Goal: Task Accomplishment & Management: Manage account settings

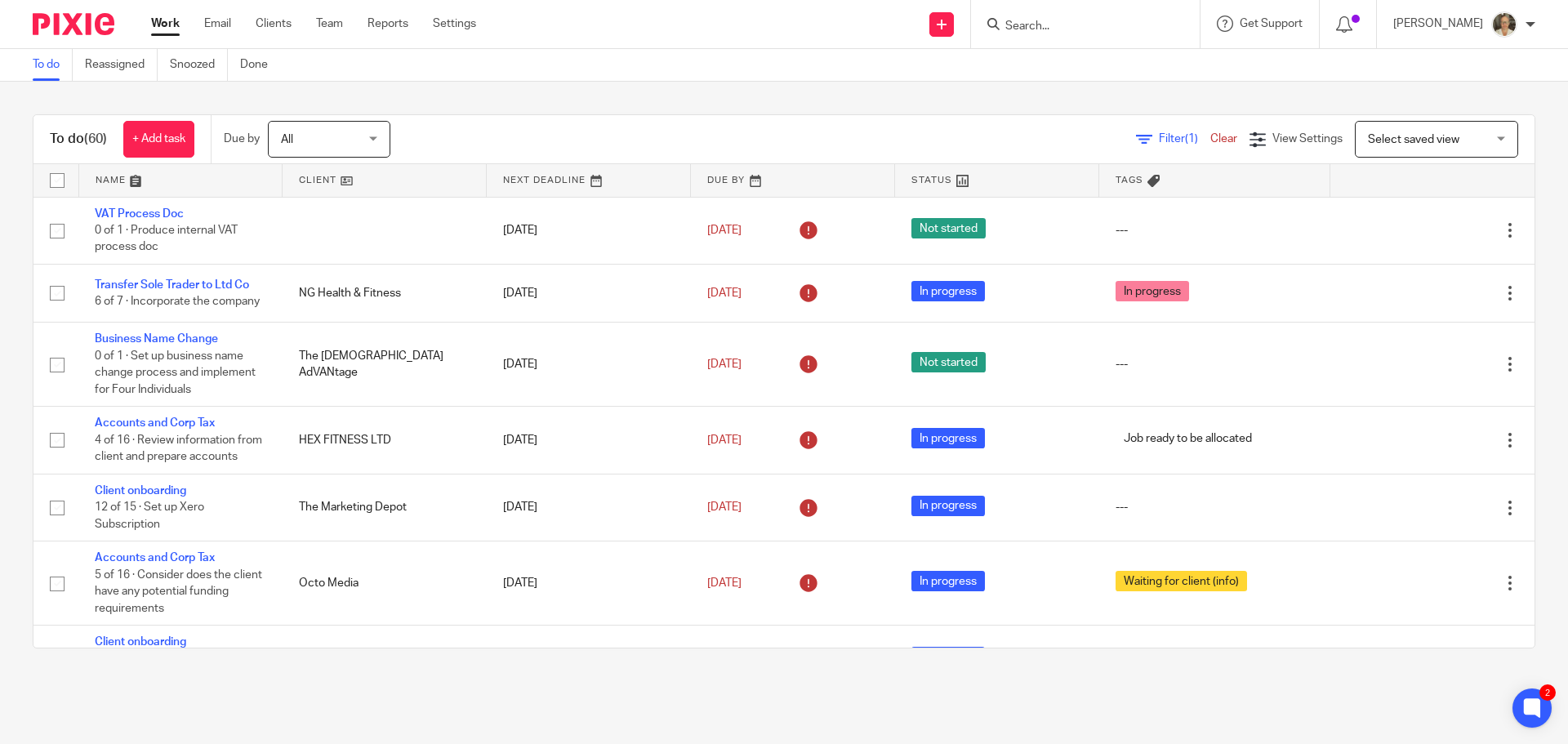
click at [1109, 22] on input "Search" at bounding box center [1077, 27] width 147 height 15
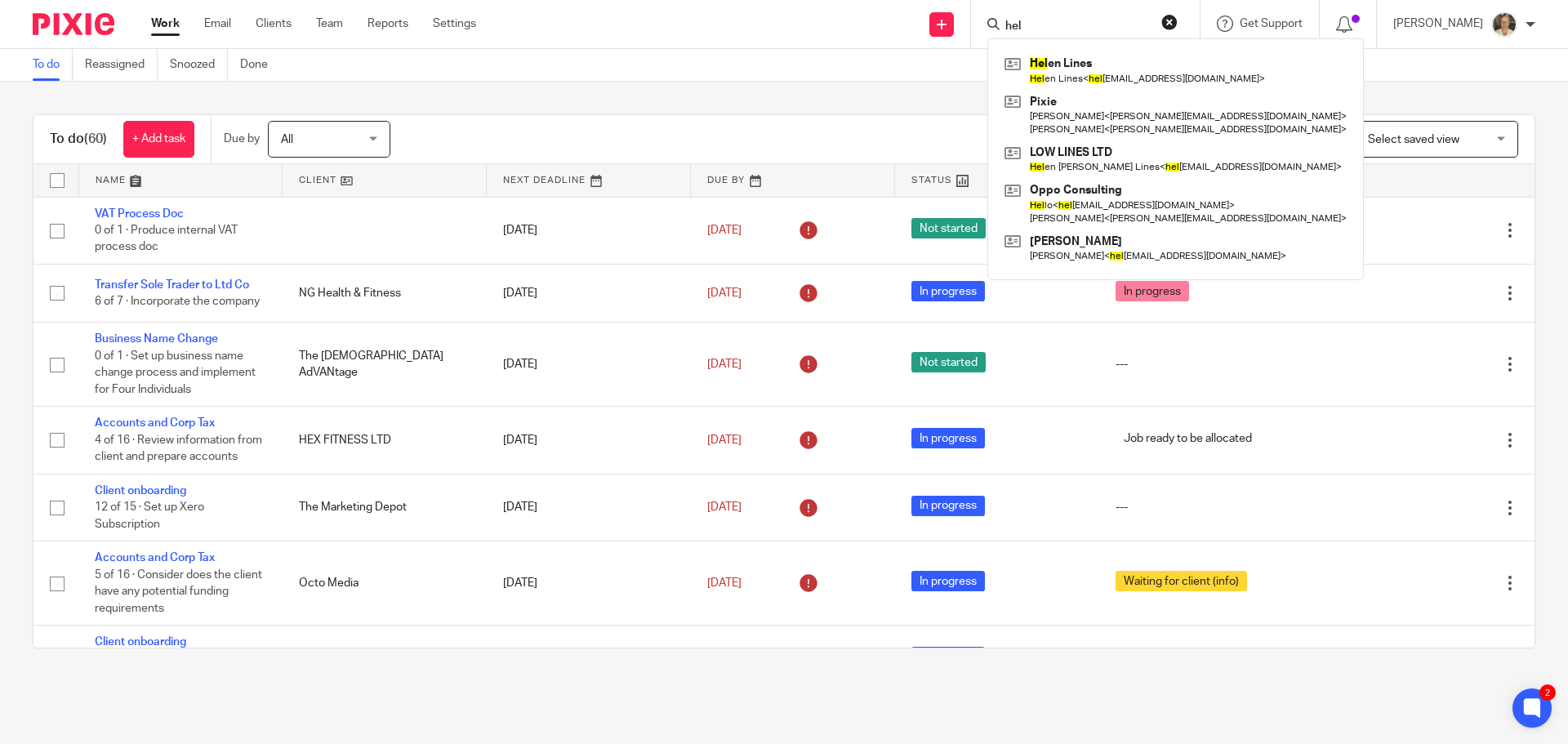
type input "heln"
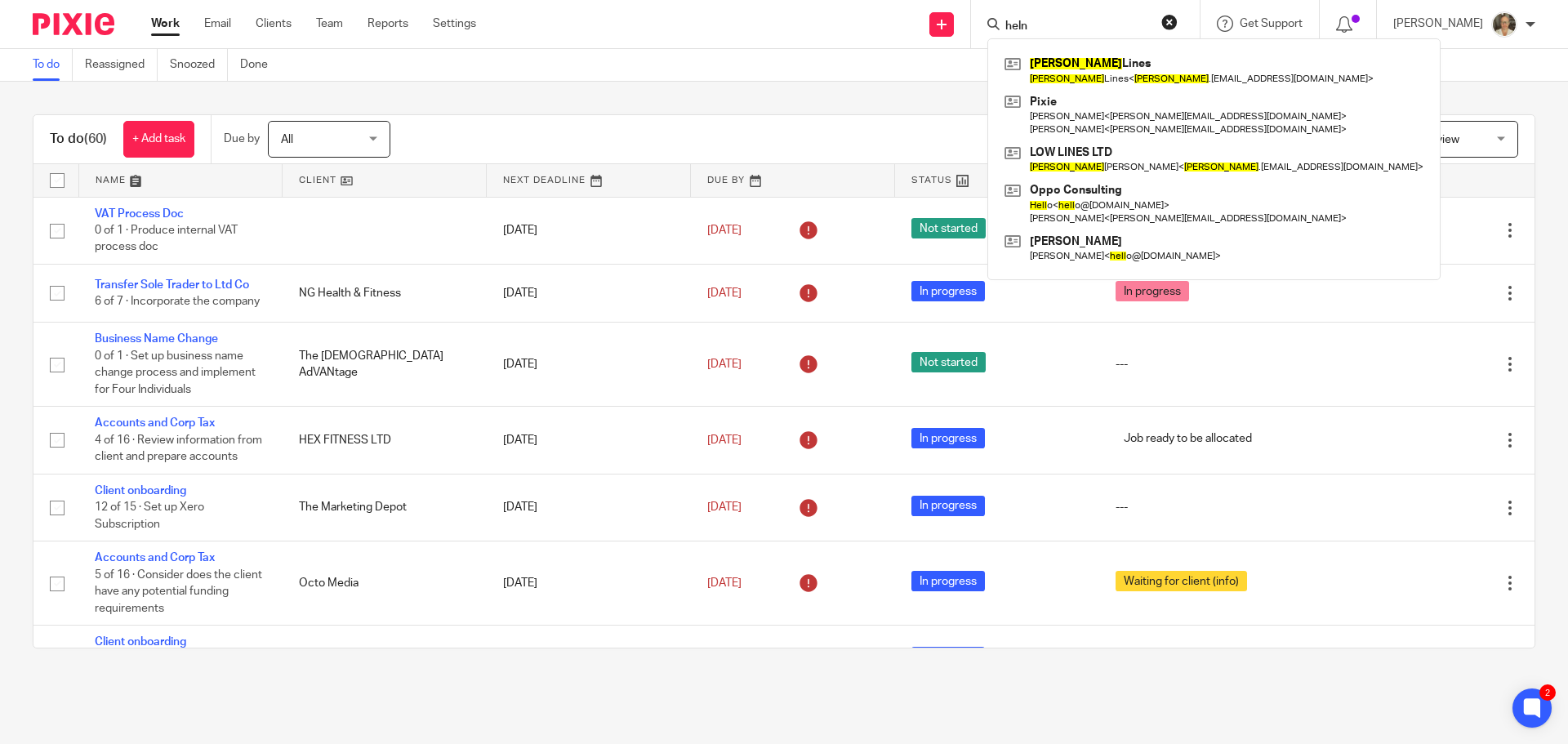
drag, startPoint x: 1079, startPoint y: 26, endPoint x: 974, endPoint y: 22, distance: 105.1
click at [974, 22] on div "Send new email Create task Add client Request signature heln Helen Lines Helen …" at bounding box center [1034, 24] width 1067 height 48
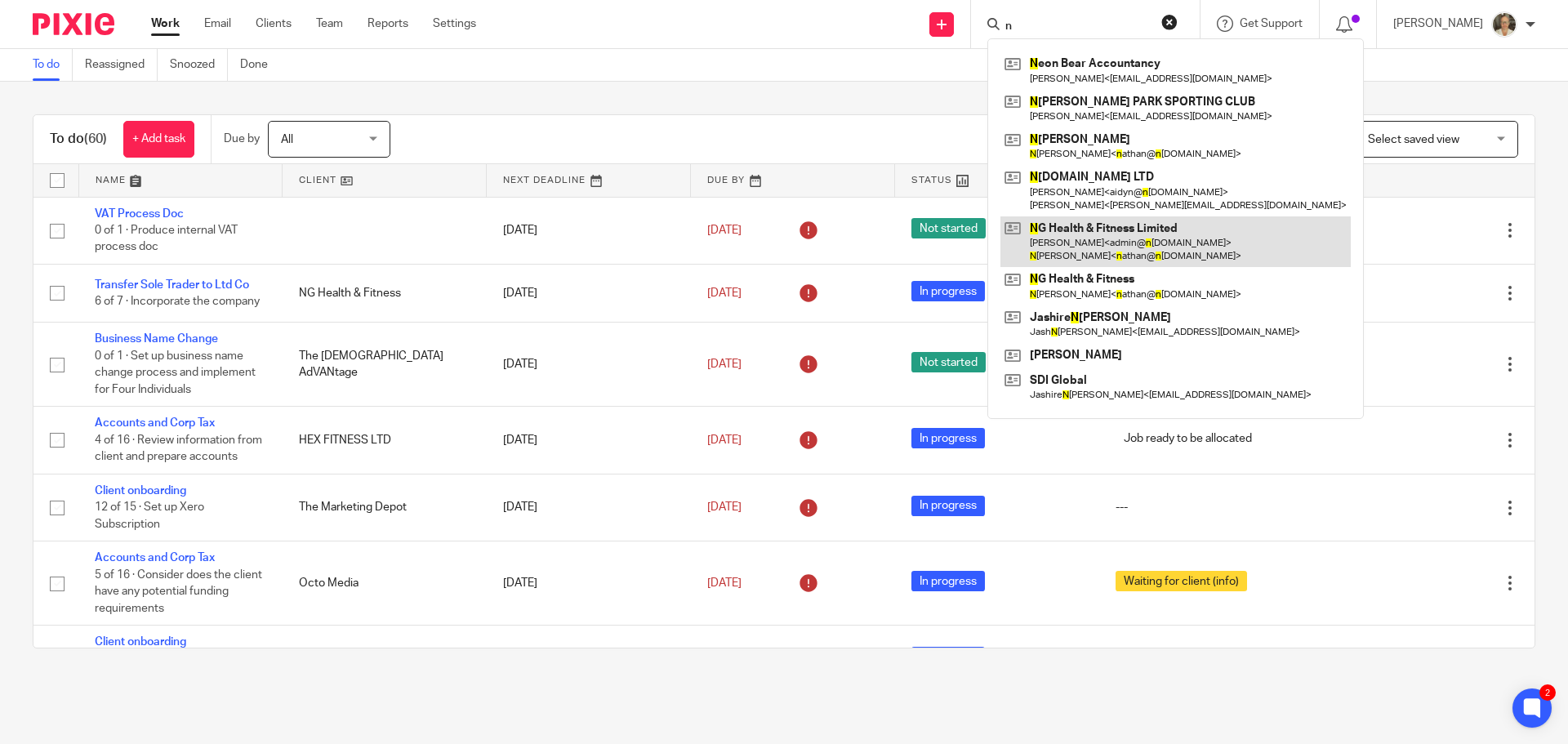
type input "n"
click at [1157, 239] on link at bounding box center [1175, 241] width 350 height 50
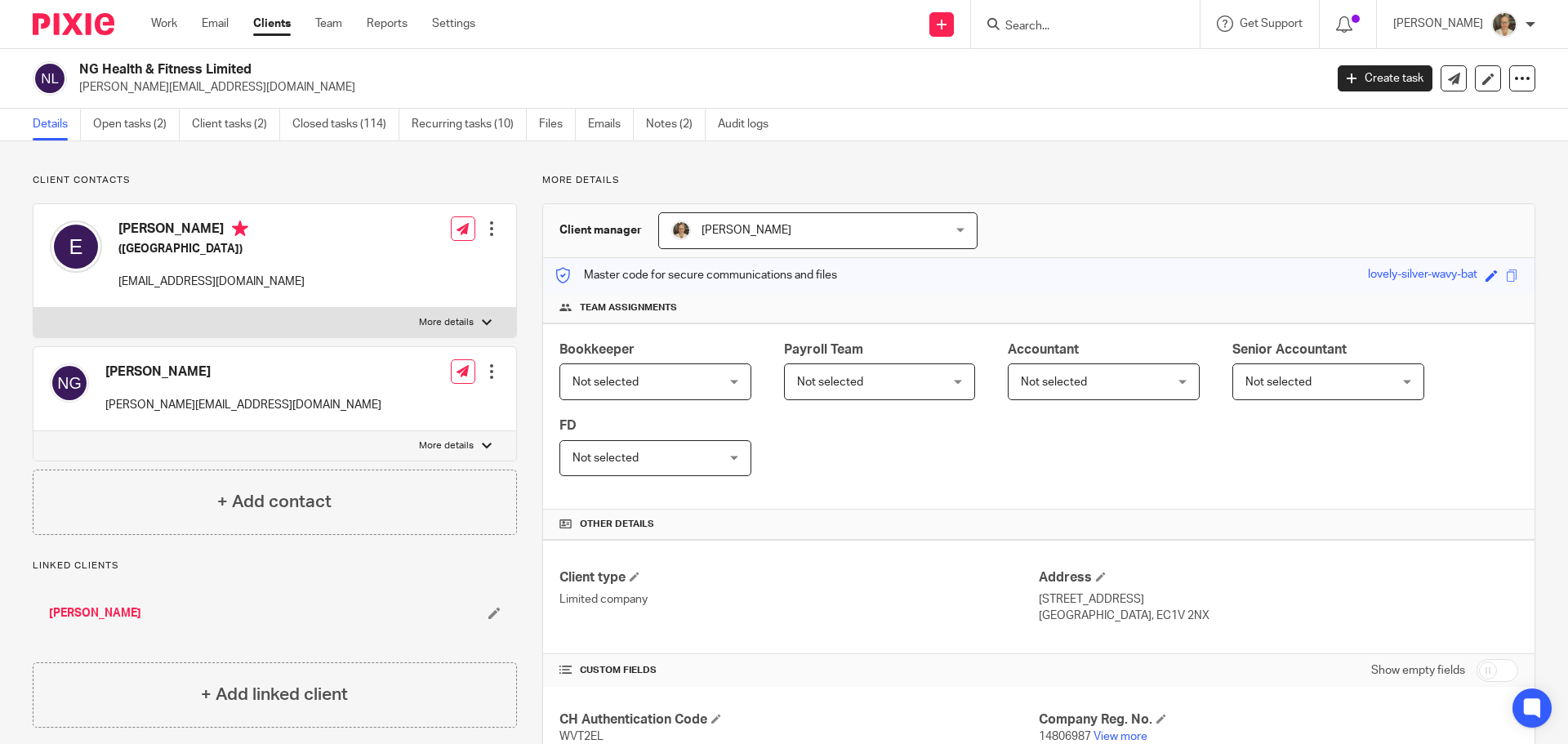
click at [111, 98] on div "NG Health & Fitness Limited nathan@nghealthandfitness.co.uk Create task Update …" at bounding box center [784, 79] width 1568 height 60
click at [119, 118] on link "Open tasks (2)" at bounding box center [136, 124] width 87 height 31
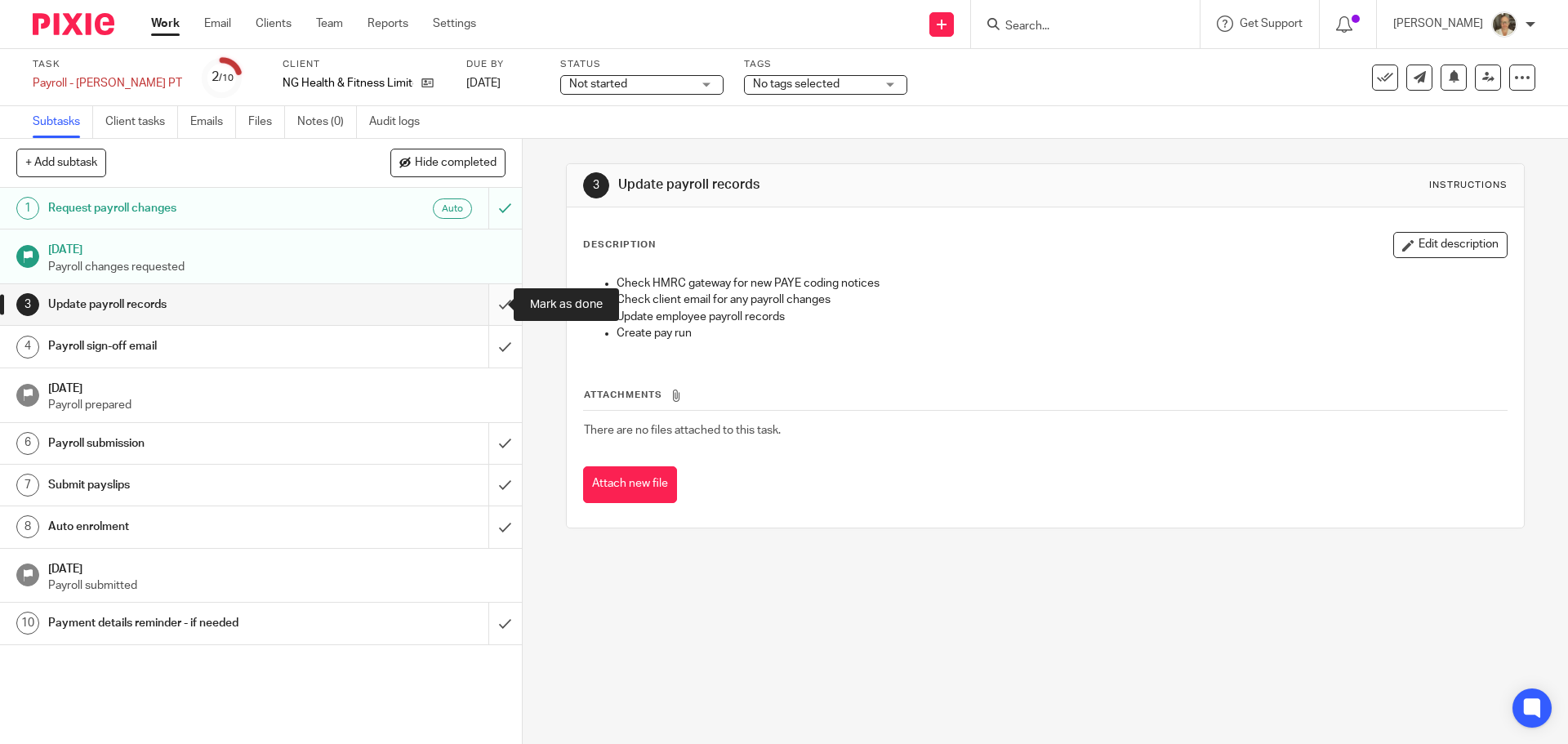
click at [479, 301] on input "submit" at bounding box center [261, 304] width 522 height 41
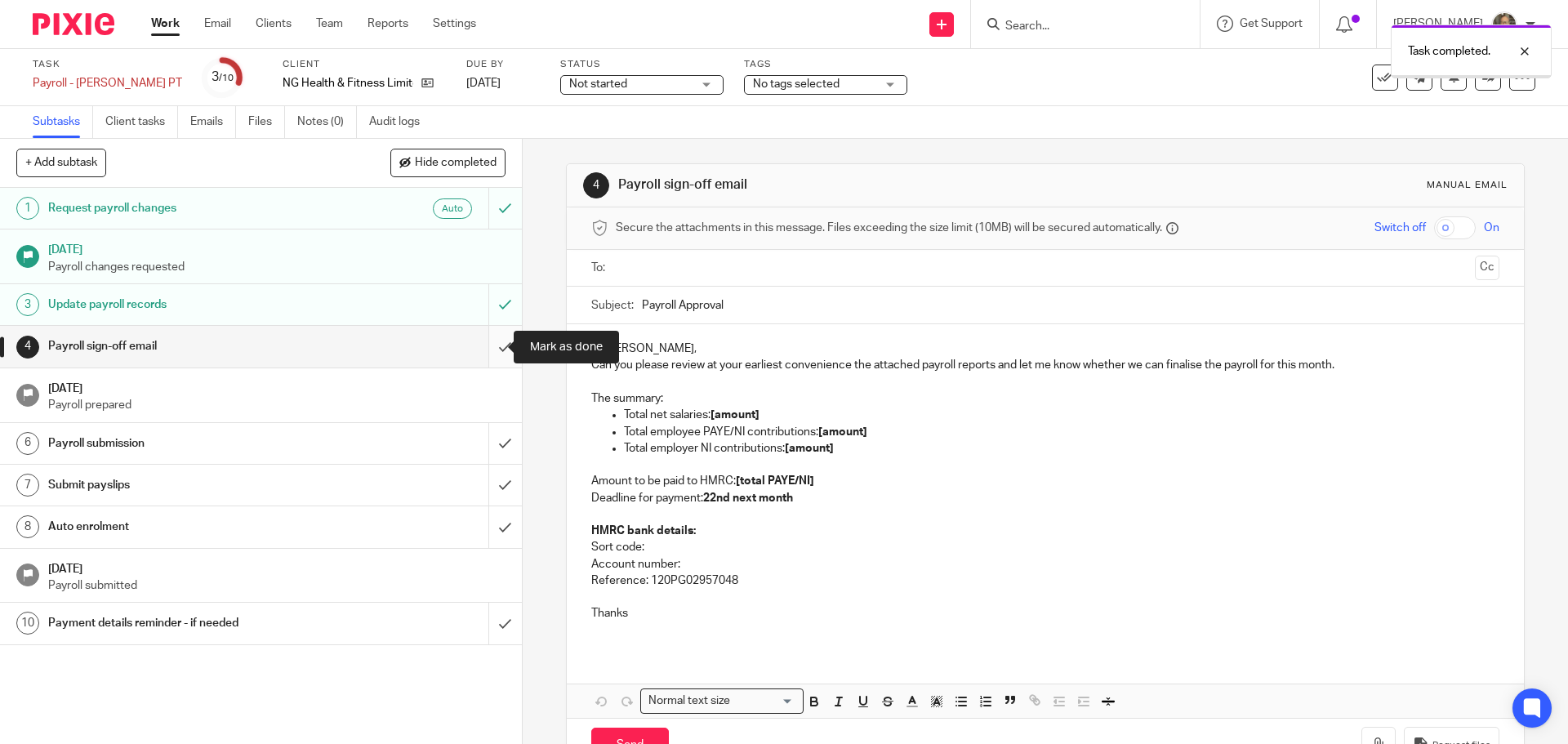
click at [491, 354] on input "submit" at bounding box center [261, 346] width 522 height 41
click at [486, 439] on input "submit" at bounding box center [261, 443] width 522 height 41
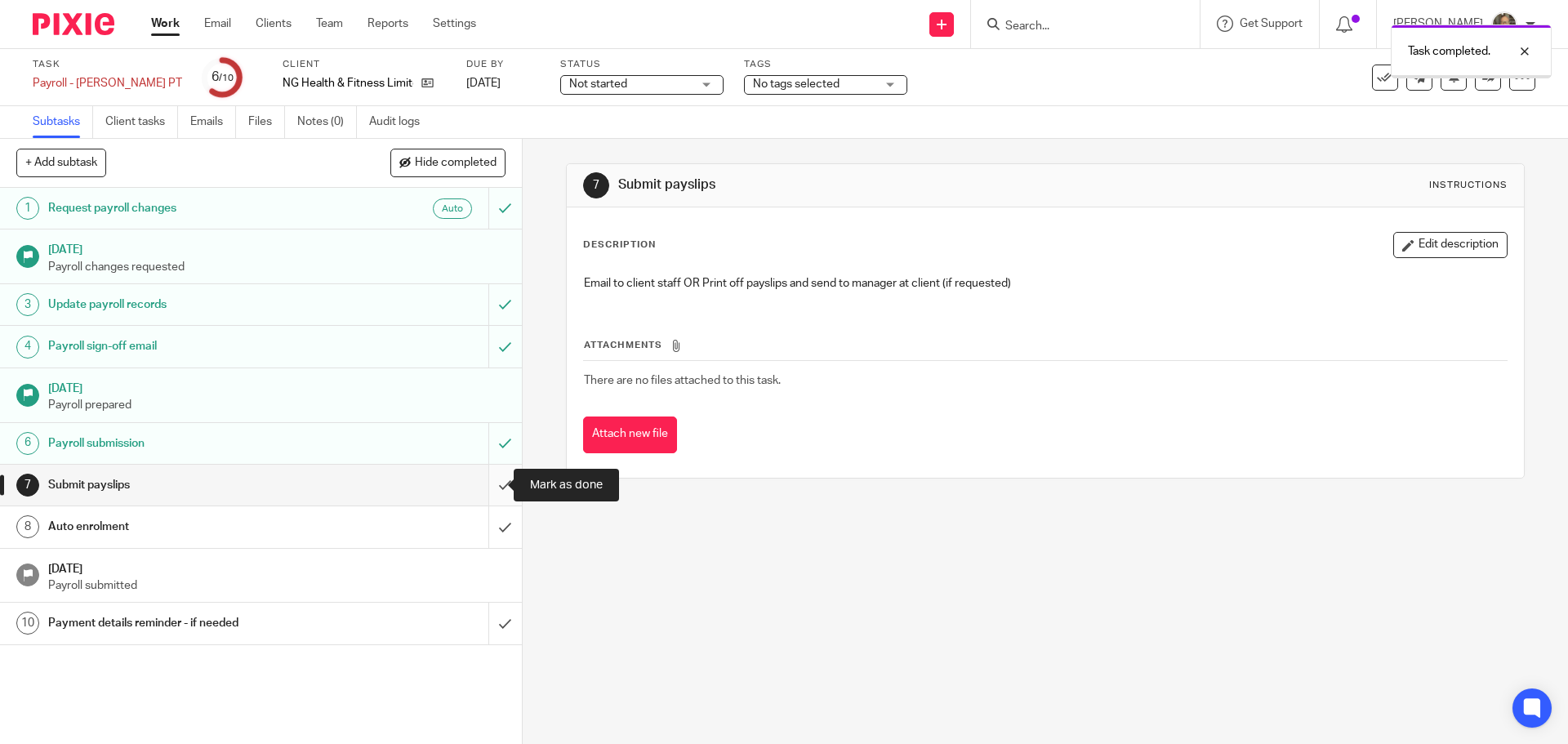
click at [480, 486] on input "submit" at bounding box center [261, 484] width 522 height 41
click at [480, 535] on input "submit" at bounding box center [261, 526] width 522 height 41
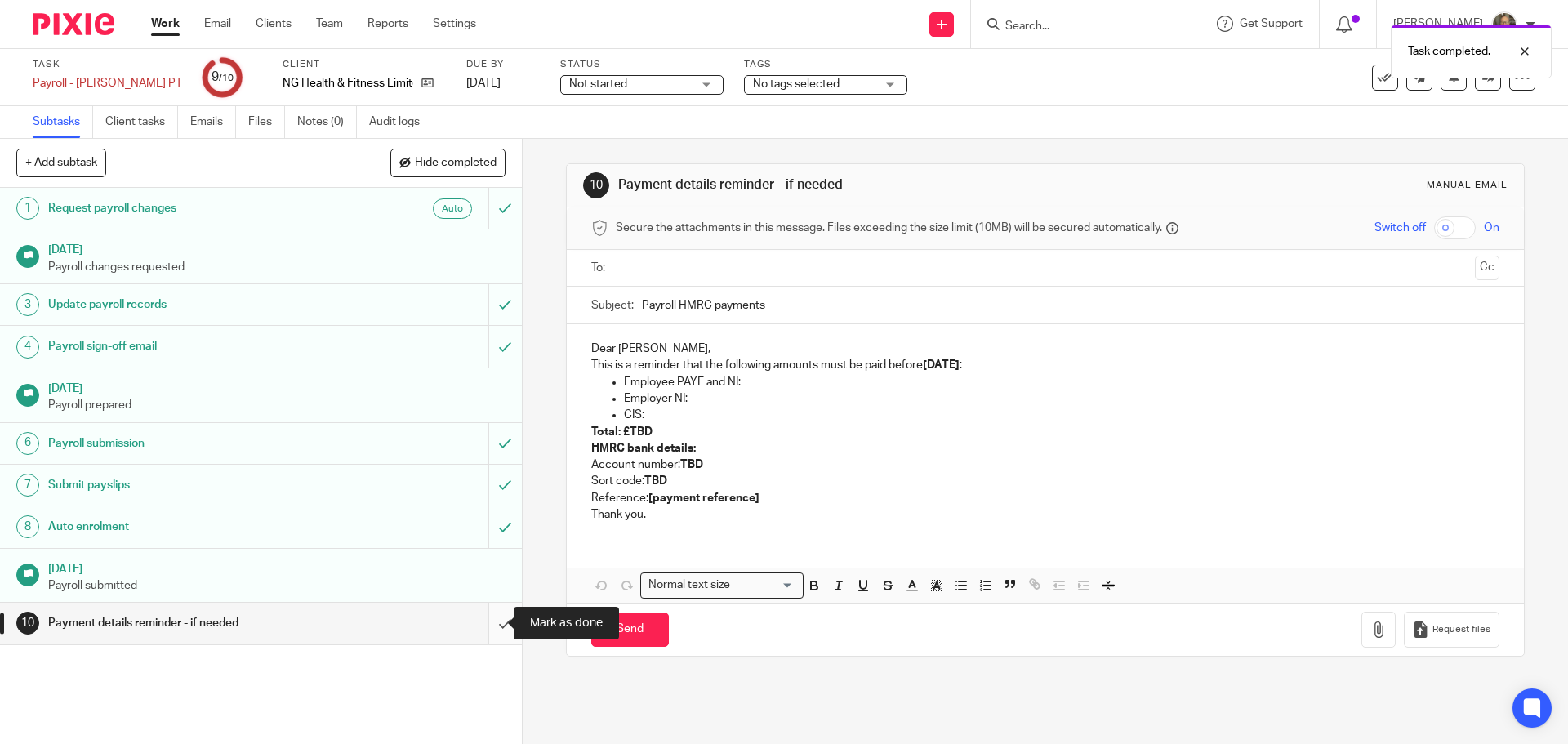
click at [497, 629] on input "submit" at bounding box center [261, 622] width 522 height 41
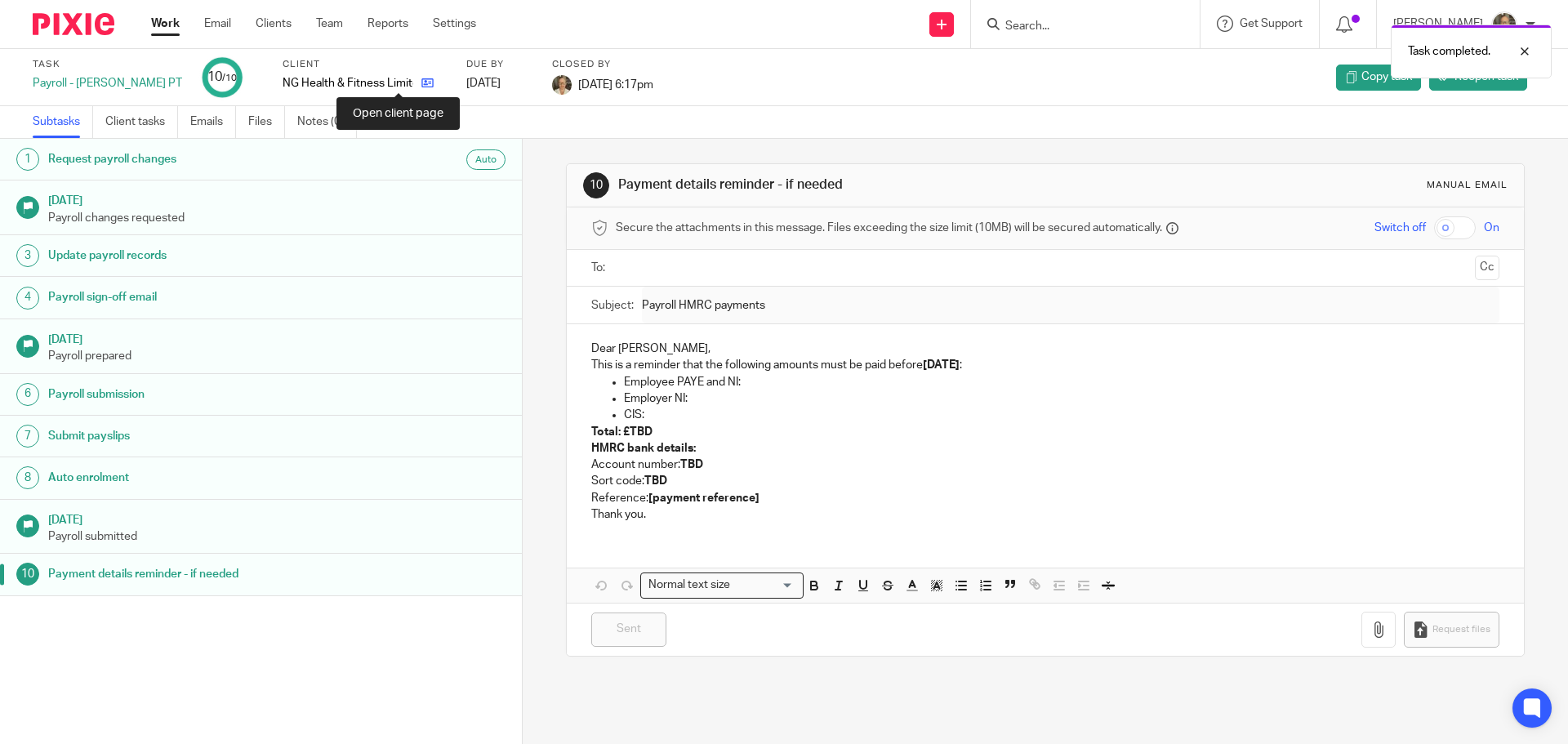
click at [421, 84] on icon at bounding box center [427, 83] width 12 height 12
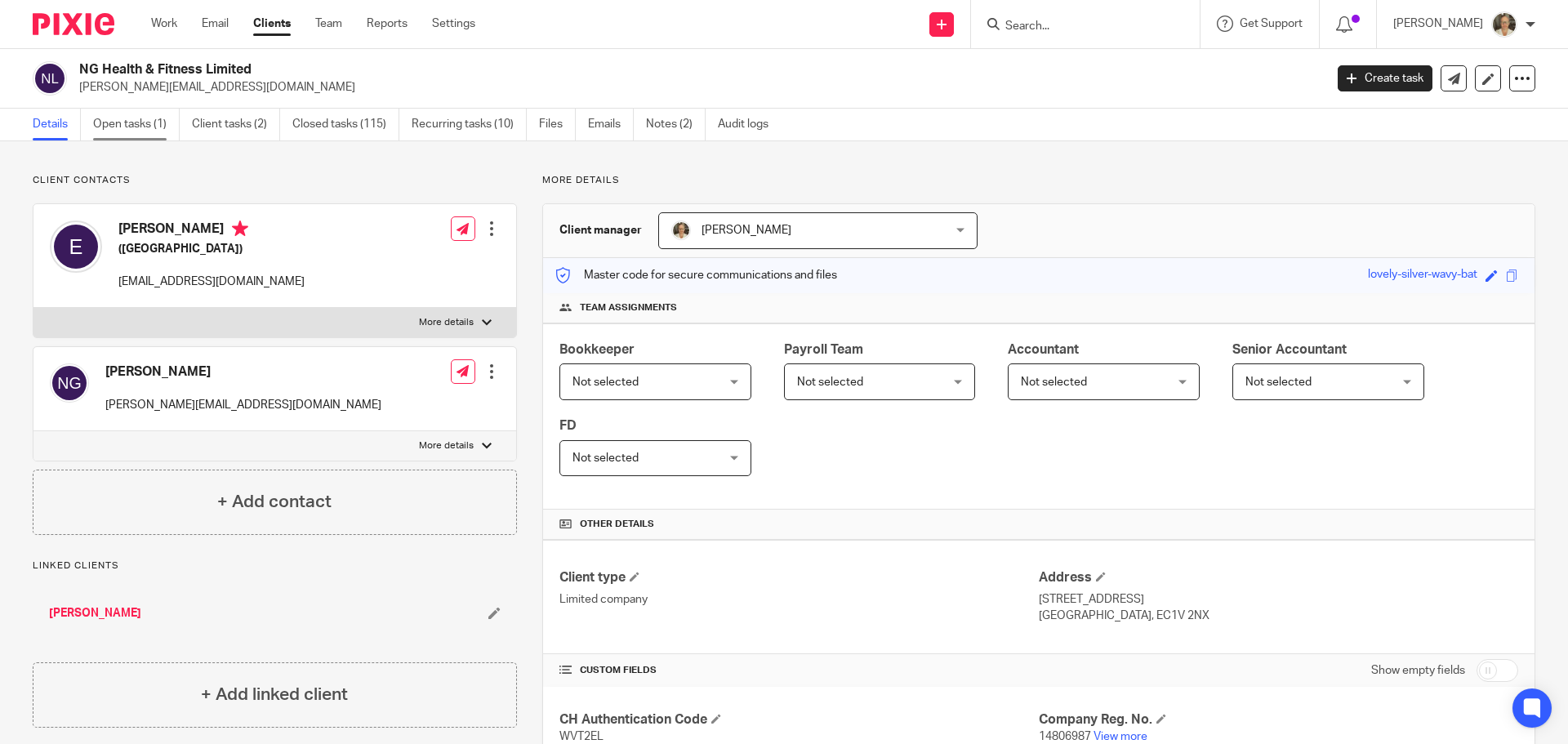
click at [136, 122] on link "Open tasks (1)" at bounding box center [136, 124] width 87 height 31
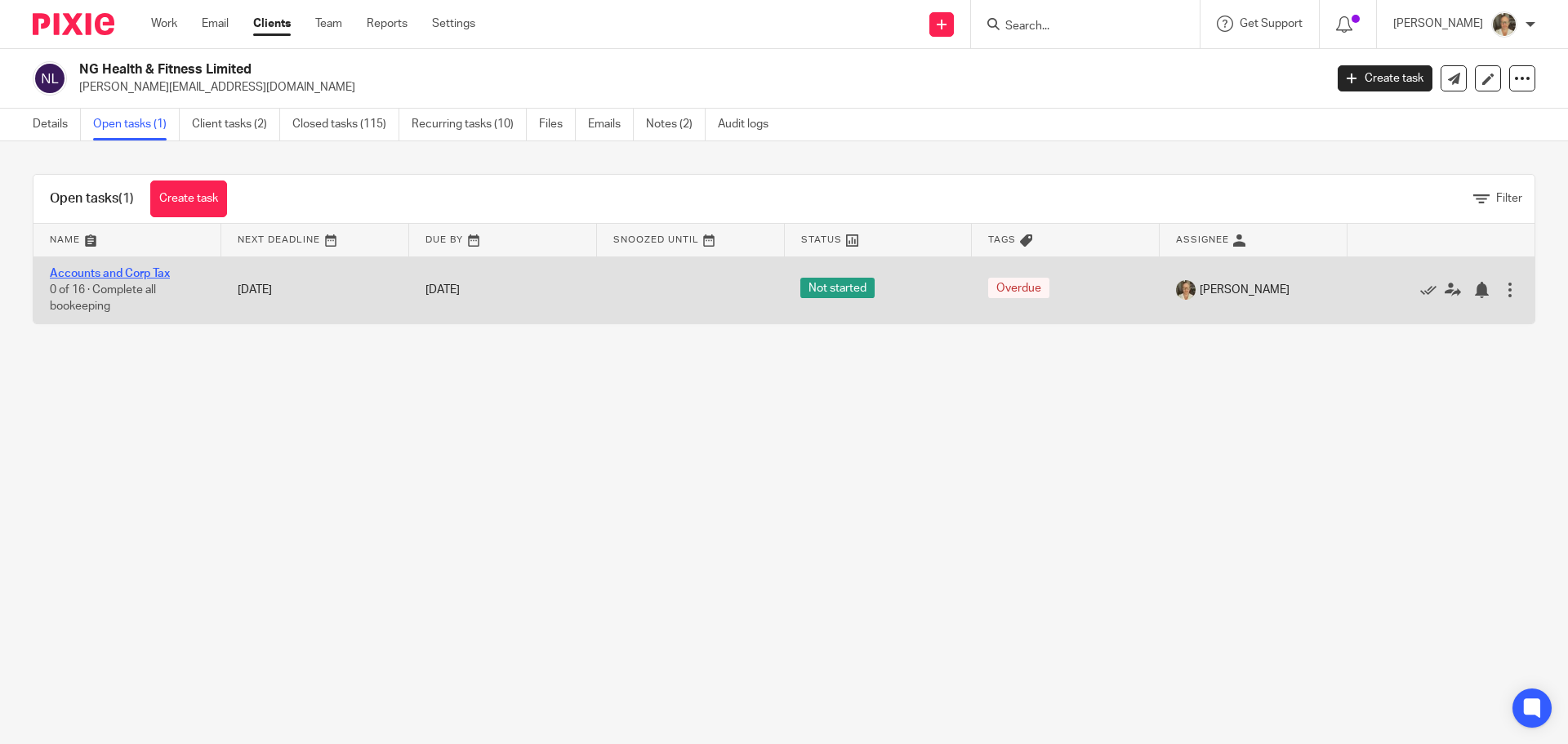
click at [148, 276] on link "Accounts and Corp Tax" at bounding box center [109, 274] width 120 height 12
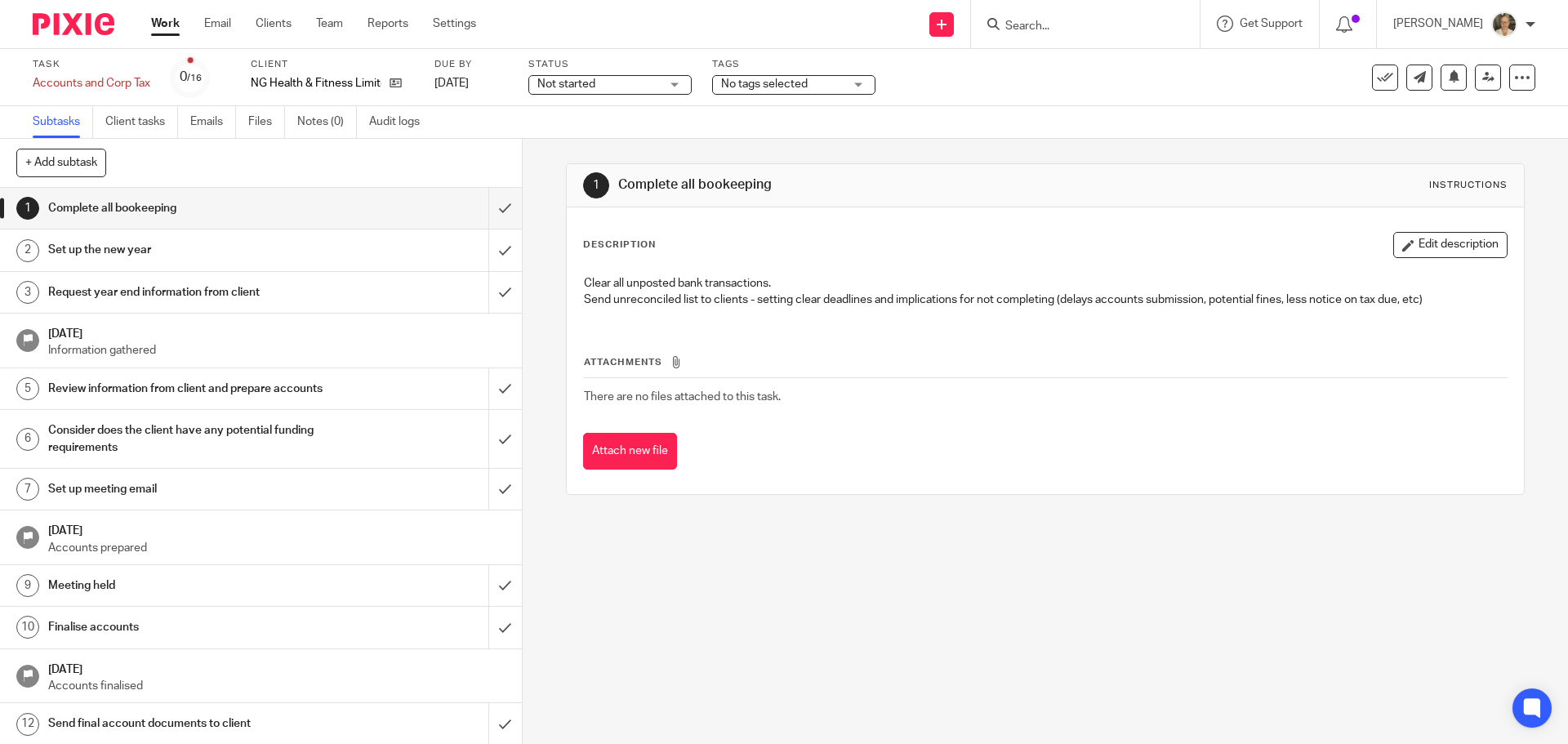
click at [151, 215] on h1 "Complete all bookeeping" at bounding box center [189, 209] width 282 height 25
click at [141, 113] on link "Client tasks" at bounding box center [141, 122] width 73 height 31
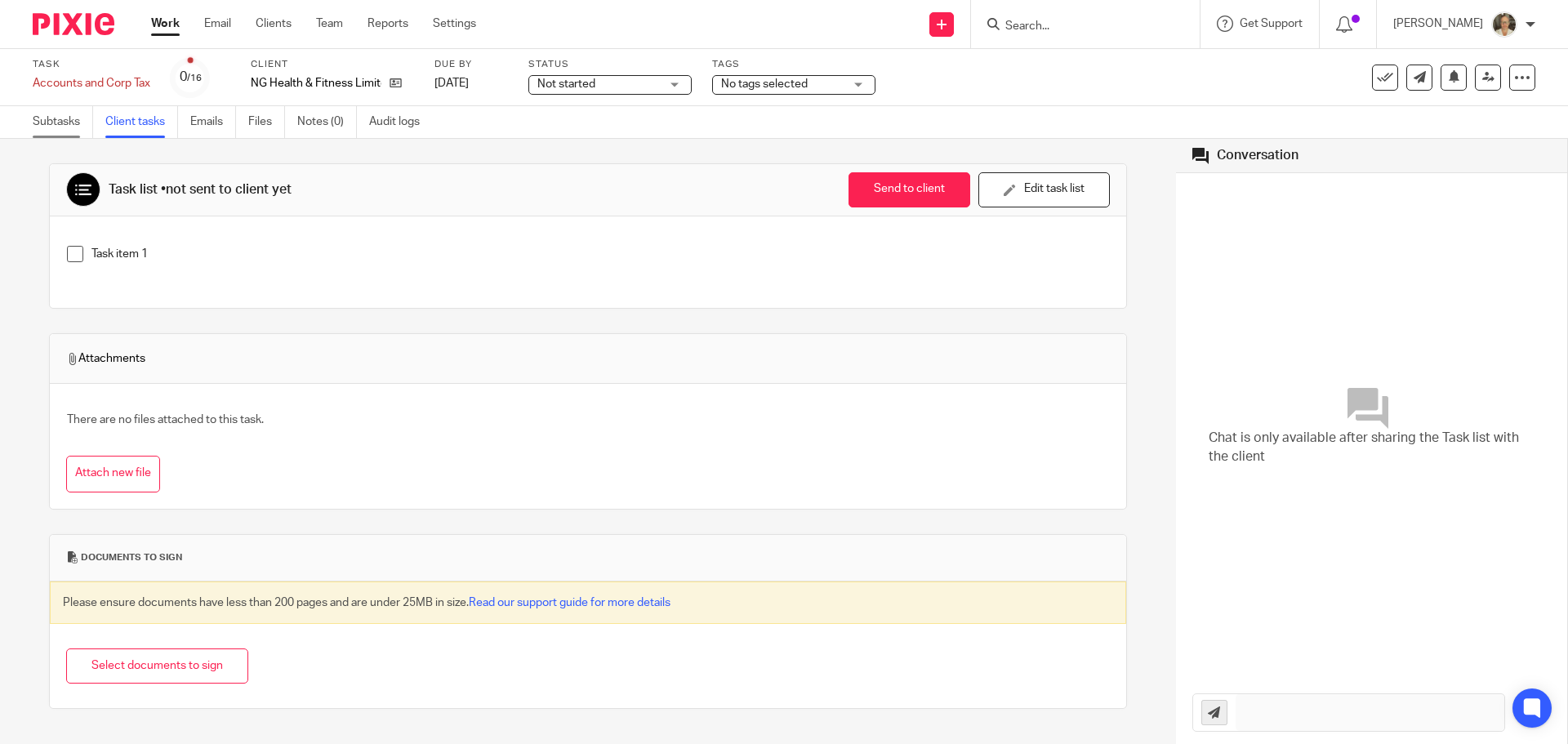
click at [59, 119] on link "Subtasks" at bounding box center [62, 122] width 60 height 31
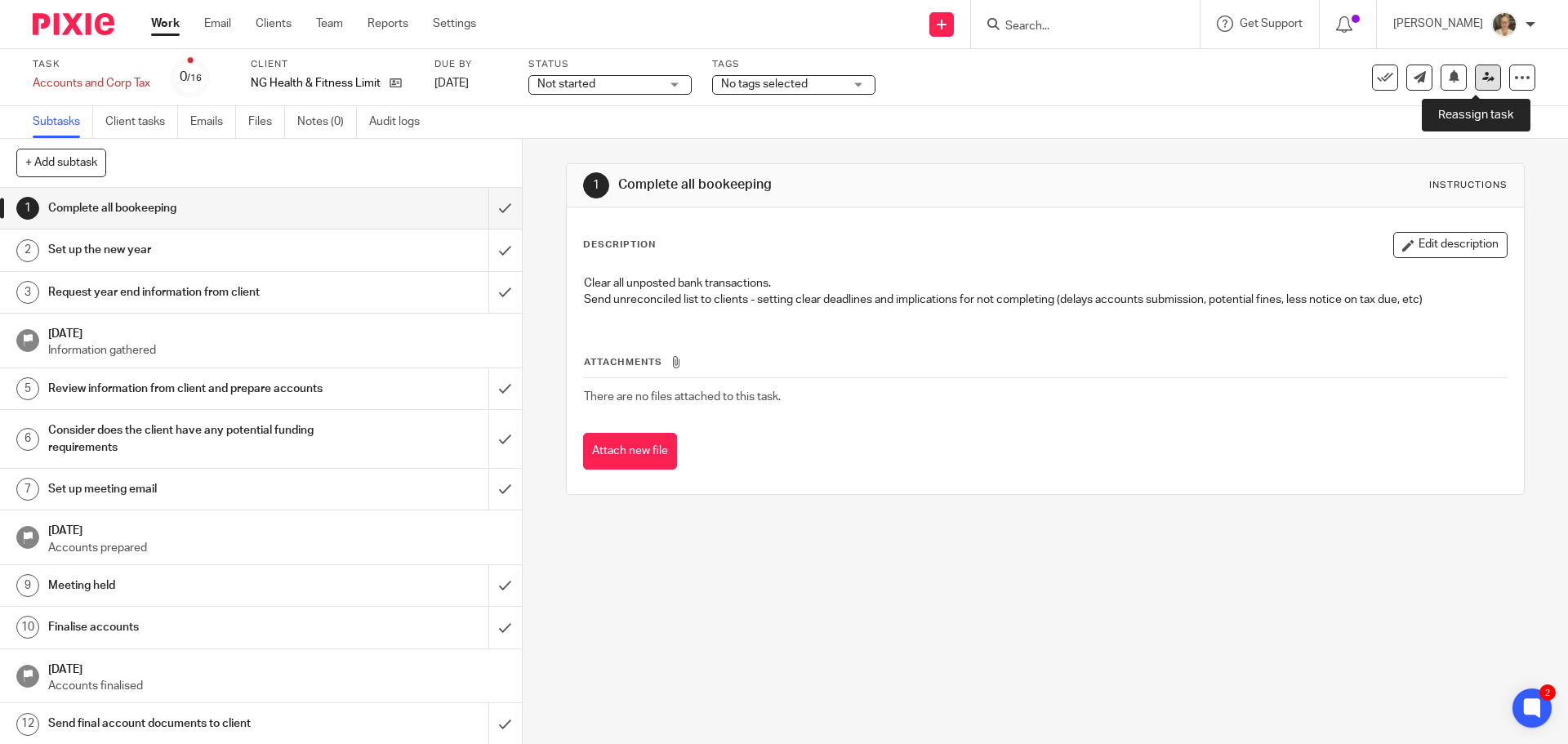
click at [1482, 77] on icon at bounding box center [1488, 77] width 12 height 12
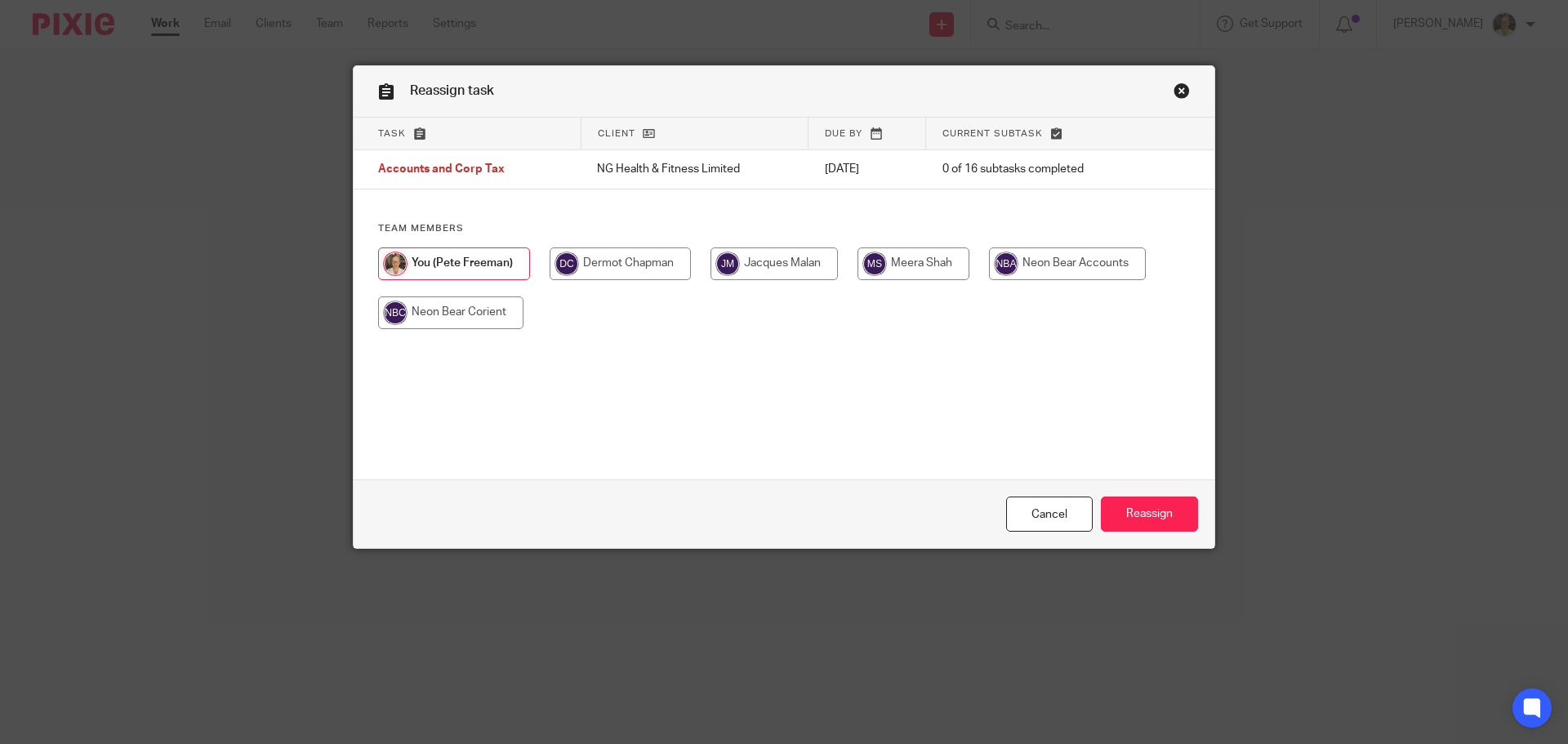
click at [905, 261] on input "radio" at bounding box center [913, 263] width 112 height 32
radio input "true"
click at [1135, 516] on input "Reassign" at bounding box center [1148, 514] width 97 height 35
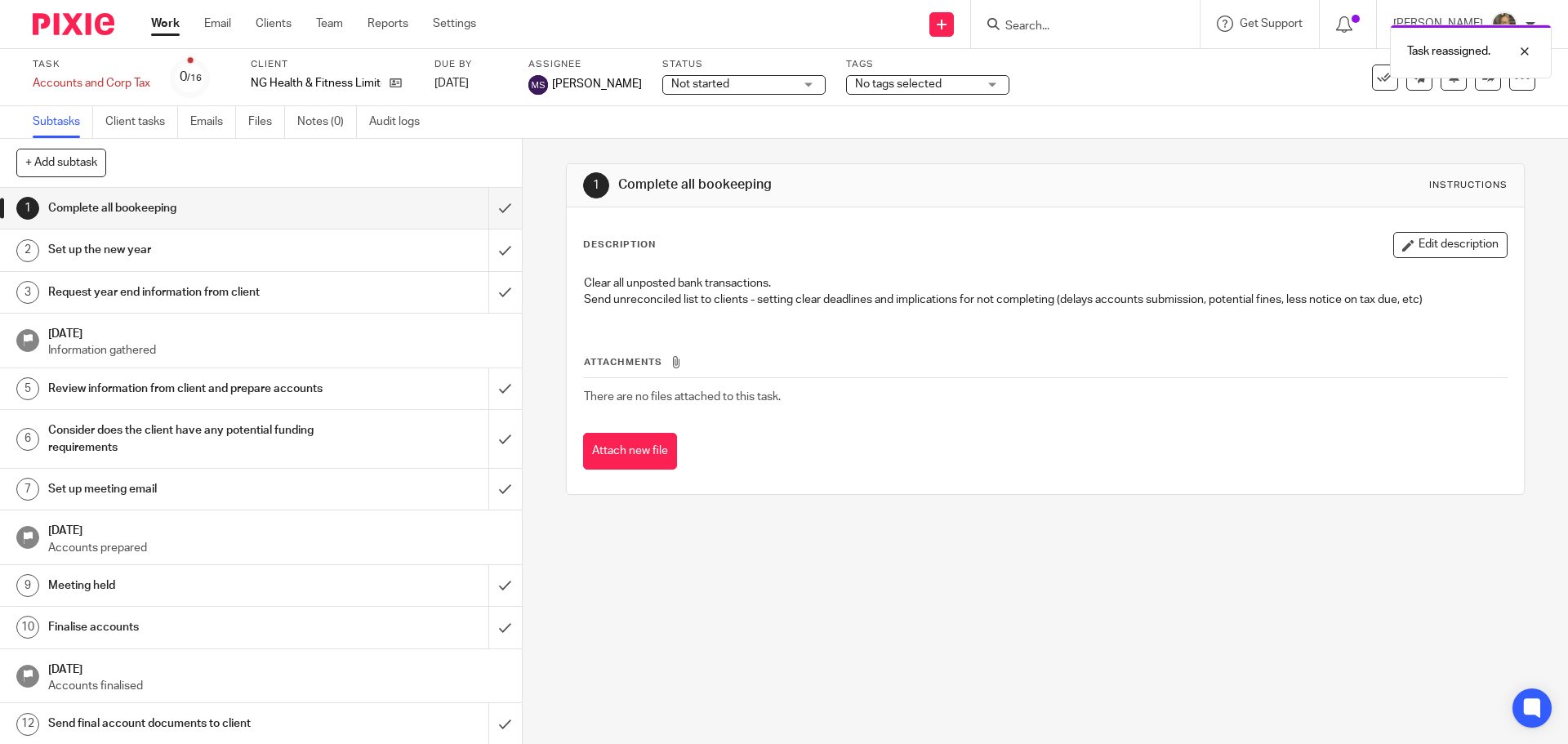
click at [1089, 26] on div "Task reassigned." at bounding box center [1168, 47] width 768 height 62
click at [1066, 22] on div "Task reassigned." at bounding box center [1168, 47] width 768 height 62
click at [1045, 33] on div "Task reassigned." at bounding box center [1168, 47] width 768 height 62
click at [1523, 49] on div at bounding box center [1512, 51] width 44 height 20
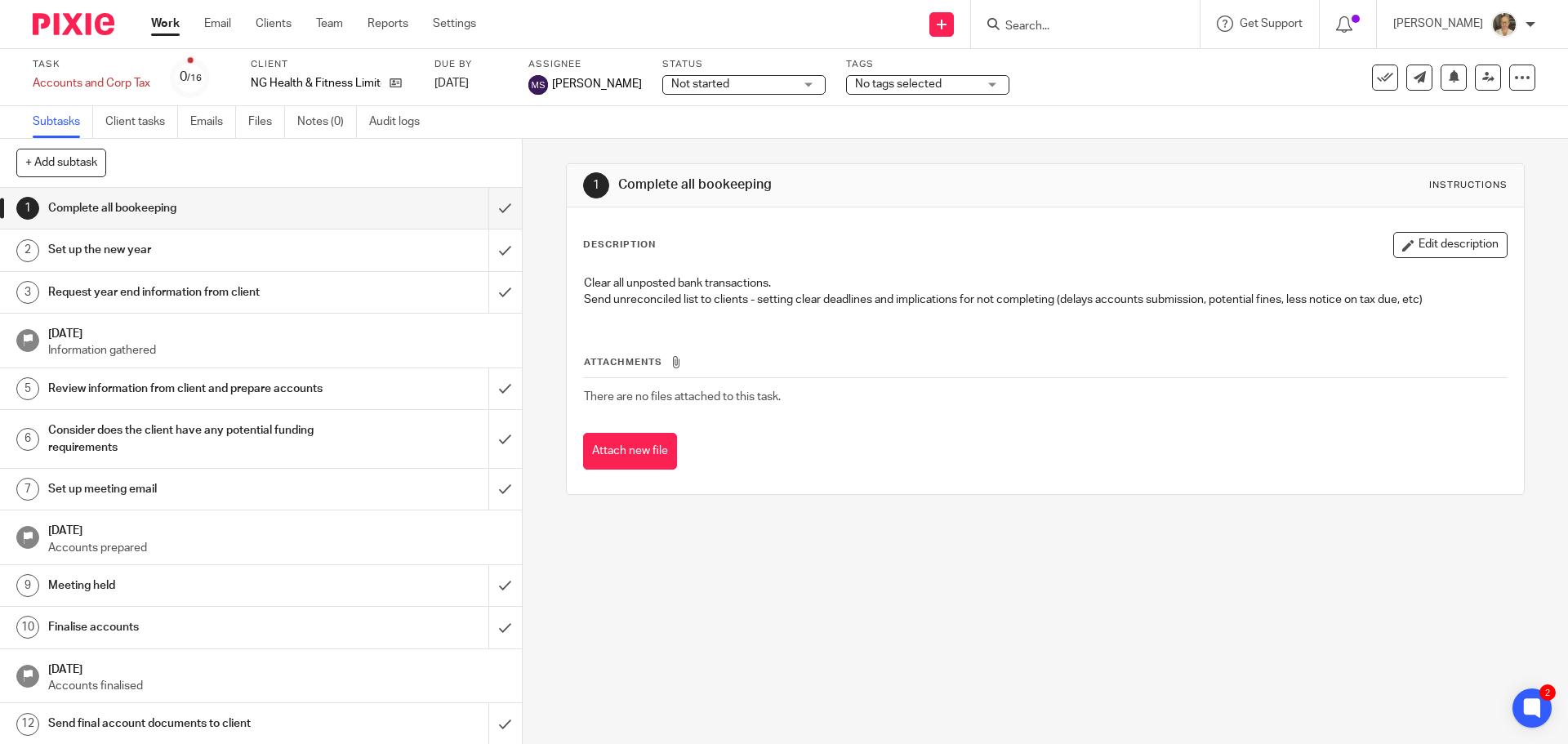
click at [1098, 31] on div "Task reassigned." at bounding box center [1168, 47] width 768 height 62
click at [1060, 26] on input "Search" at bounding box center [1077, 27] width 147 height 15
type input "p"
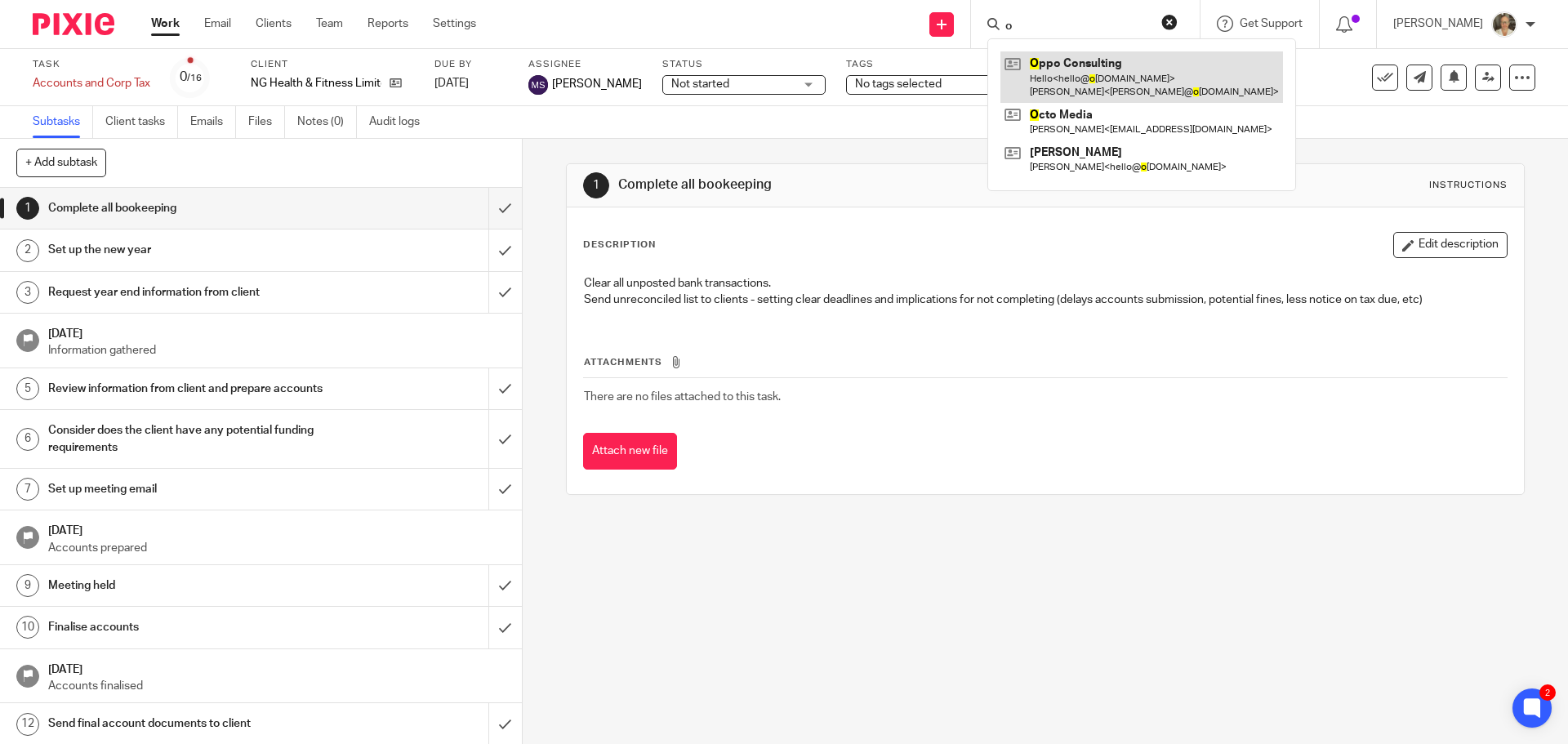
type input "o"
click at [1087, 77] on link at bounding box center [1141, 76] width 282 height 50
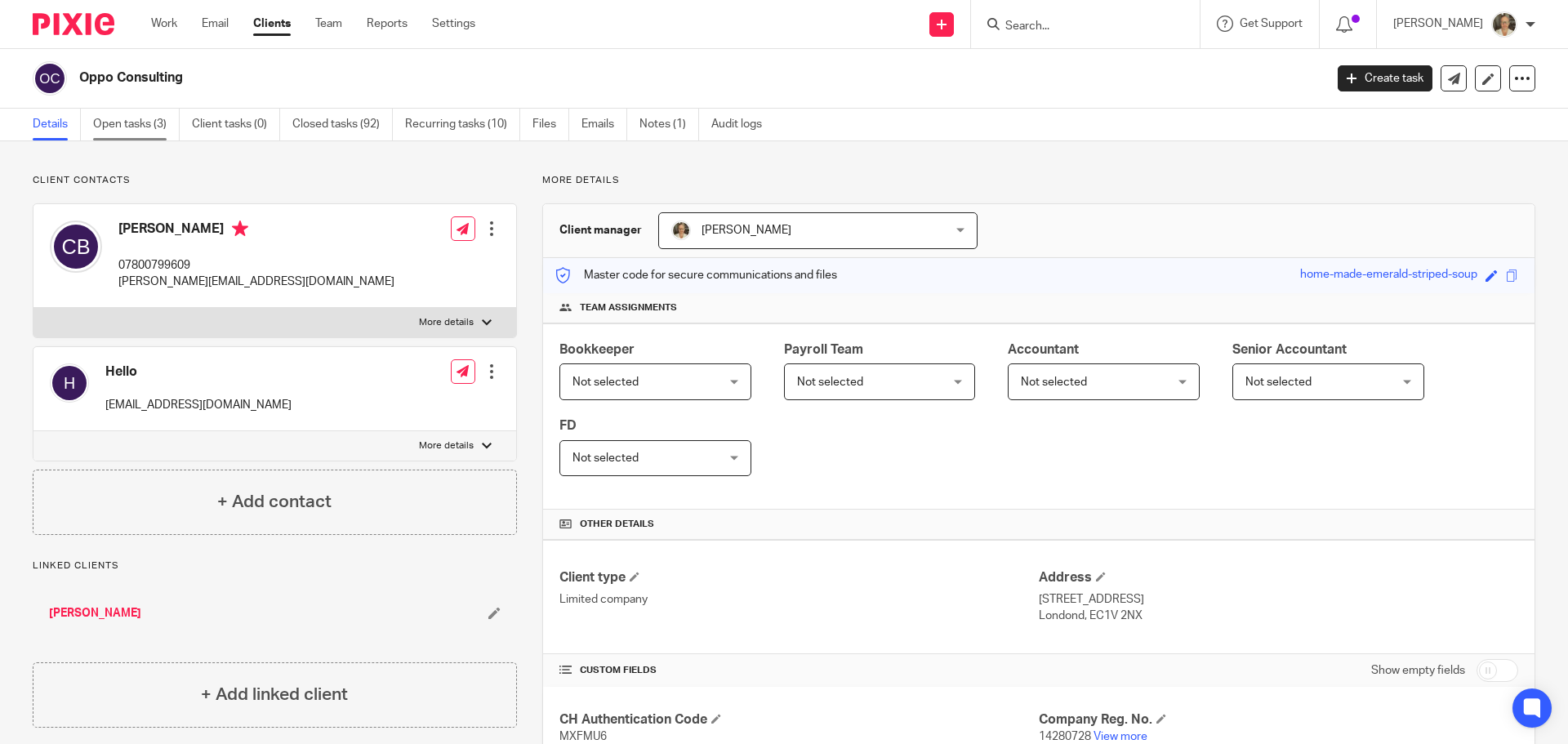
click at [131, 122] on link "Open tasks (3)" at bounding box center [136, 124] width 87 height 31
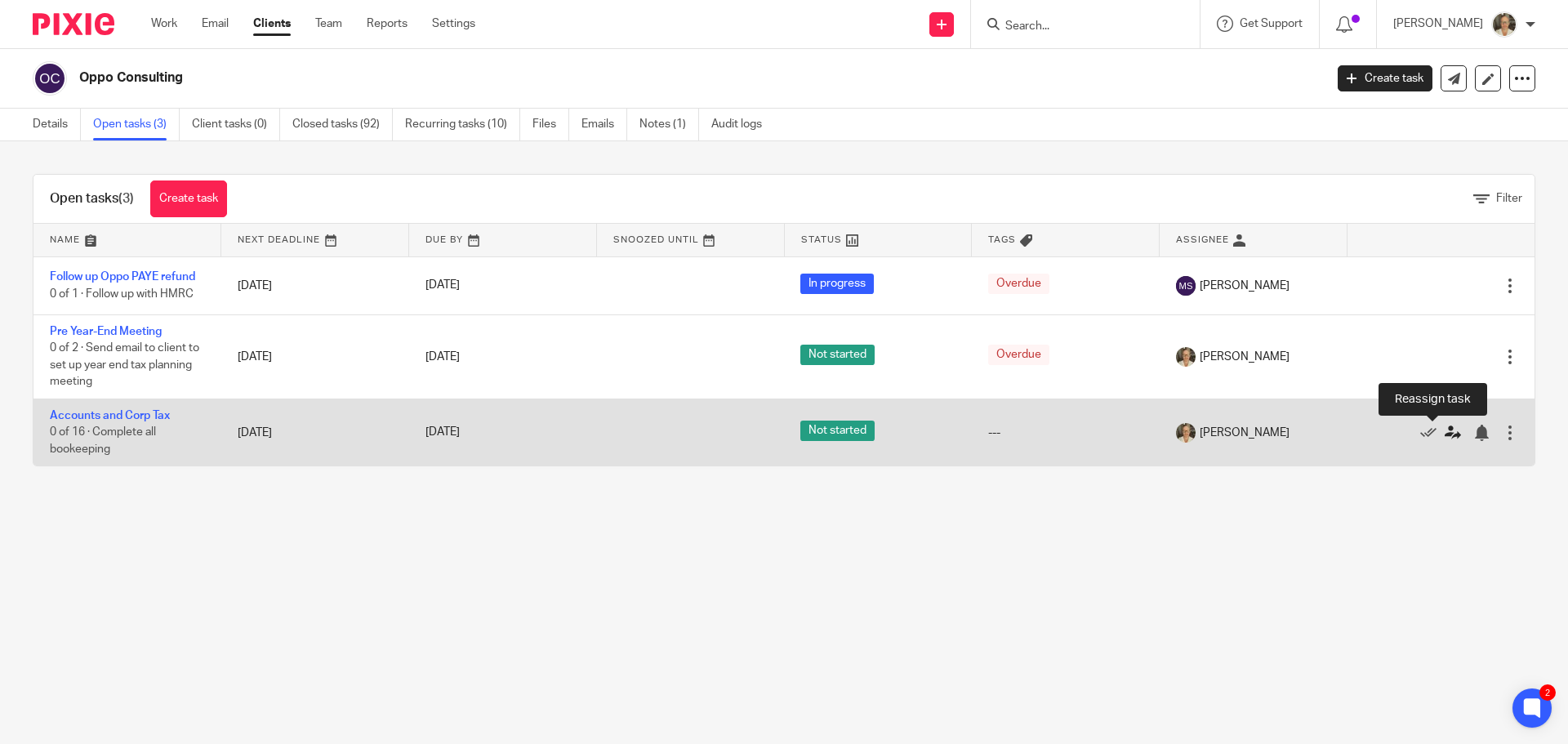
click at [1445, 431] on icon at bounding box center [1453, 433] width 17 height 17
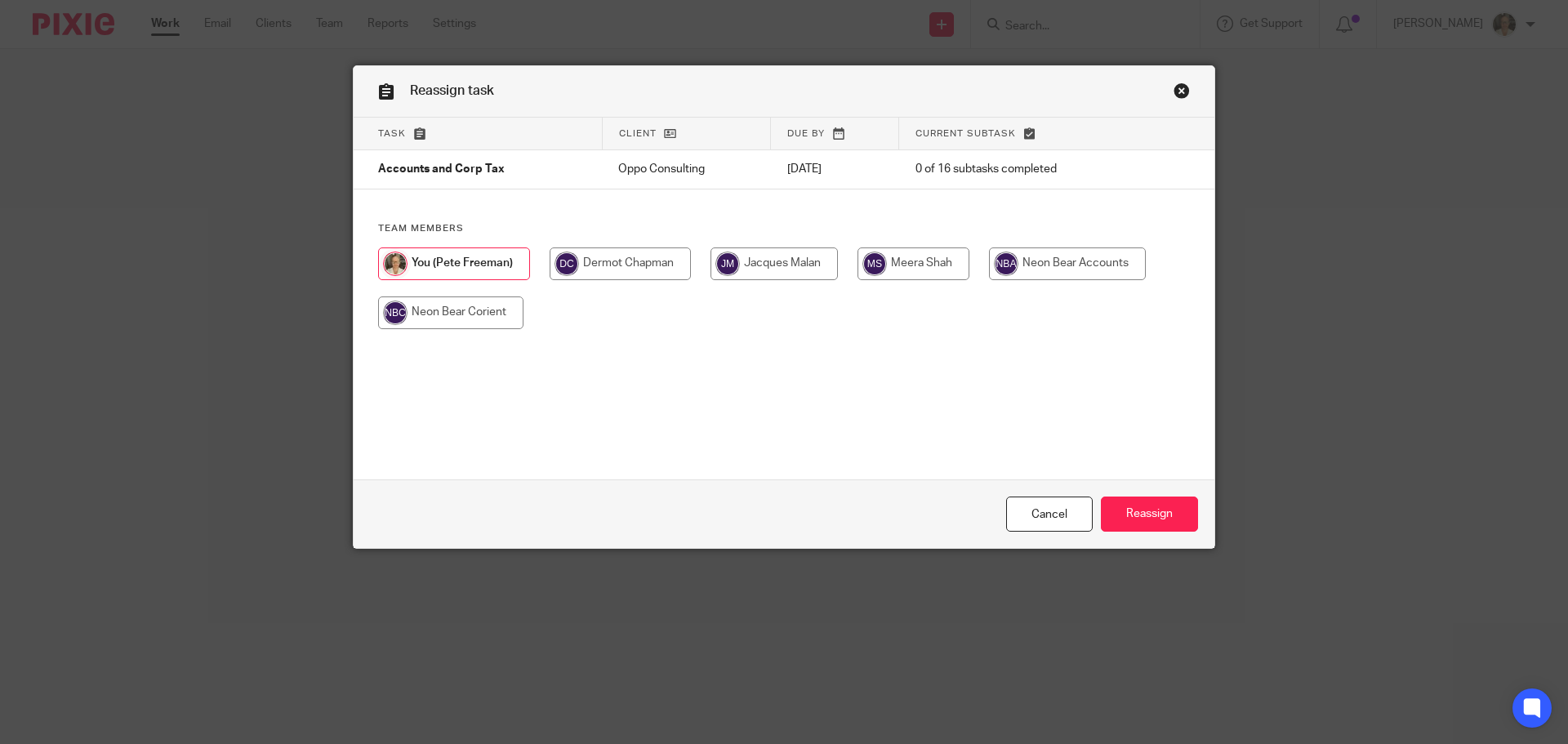
click at [922, 261] on input "radio" at bounding box center [913, 263] width 112 height 32
radio input "true"
click at [1122, 506] on input "Reassign" at bounding box center [1148, 514] width 97 height 35
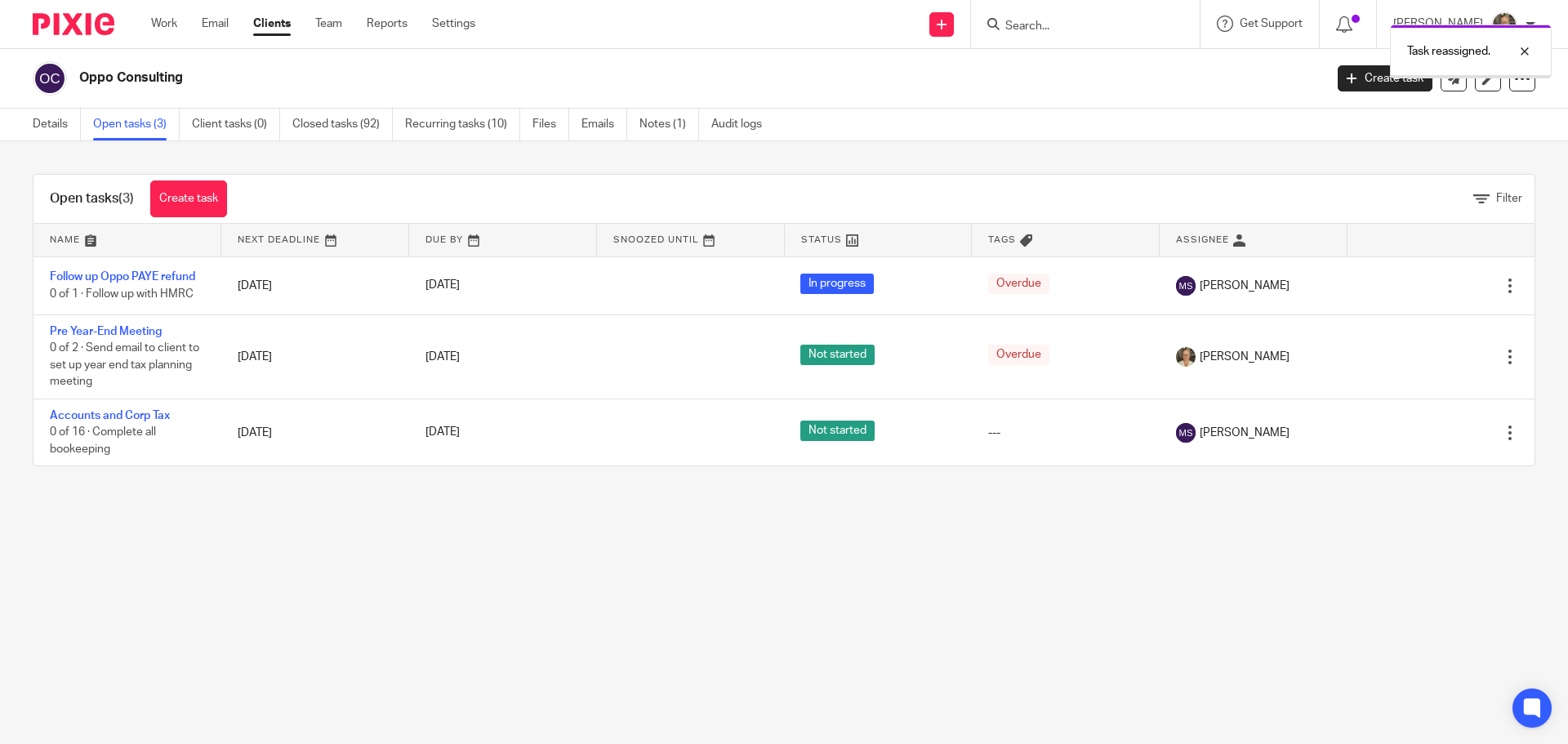
click at [1083, 20] on div "Task reassigned." at bounding box center [1168, 47] width 768 height 62
click at [1067, 26] on div "Task reassigned." at bounding box center [1168, 47] width 768 height 62
click at [1072, 31] on div "Task reassigned." at bounding box center [1168, 47] width 768 height 62
click at [1527, 49] on div at bounding box center [1512, 51] width 44 height 20
click at [1063, 26] on input "Search" at bounding box center [1077, 27] width 147 height 15
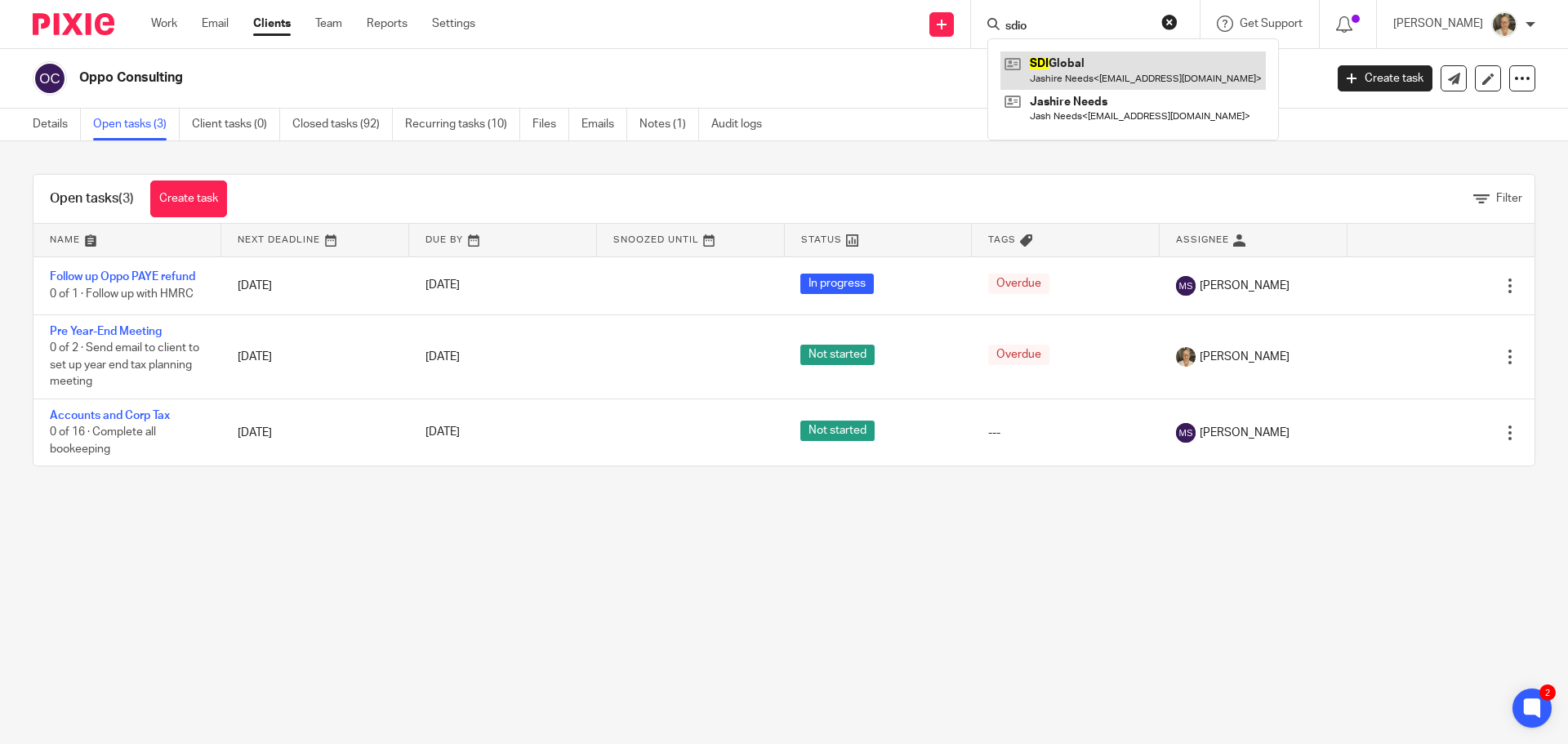
type input "sdio"
click at [1062, 71] on link at bounding box center [1133, 70] width 266 height 37
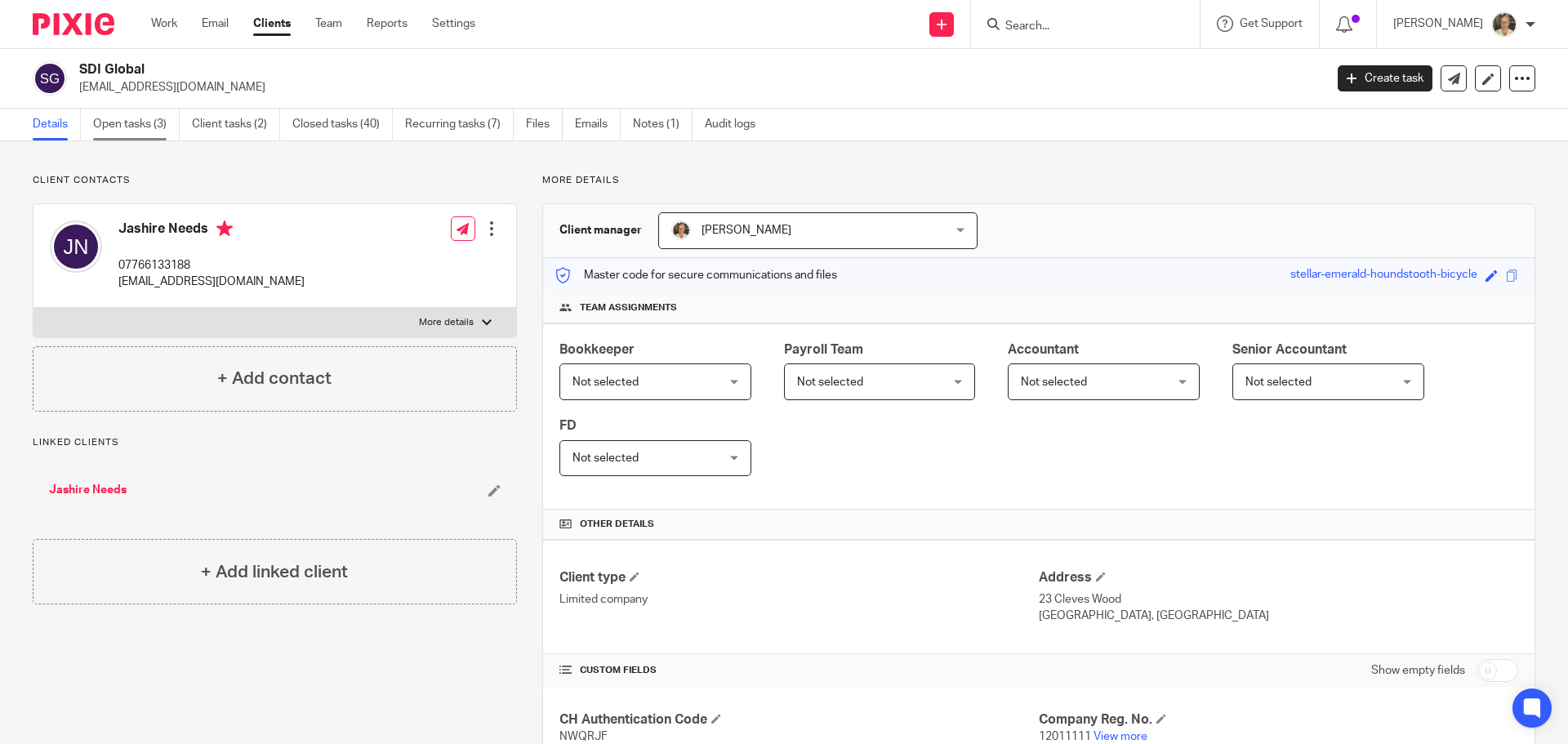
click at [114, 112] on link "Open tasks (3)" at bounding box center [136, 124] width 87 height 31
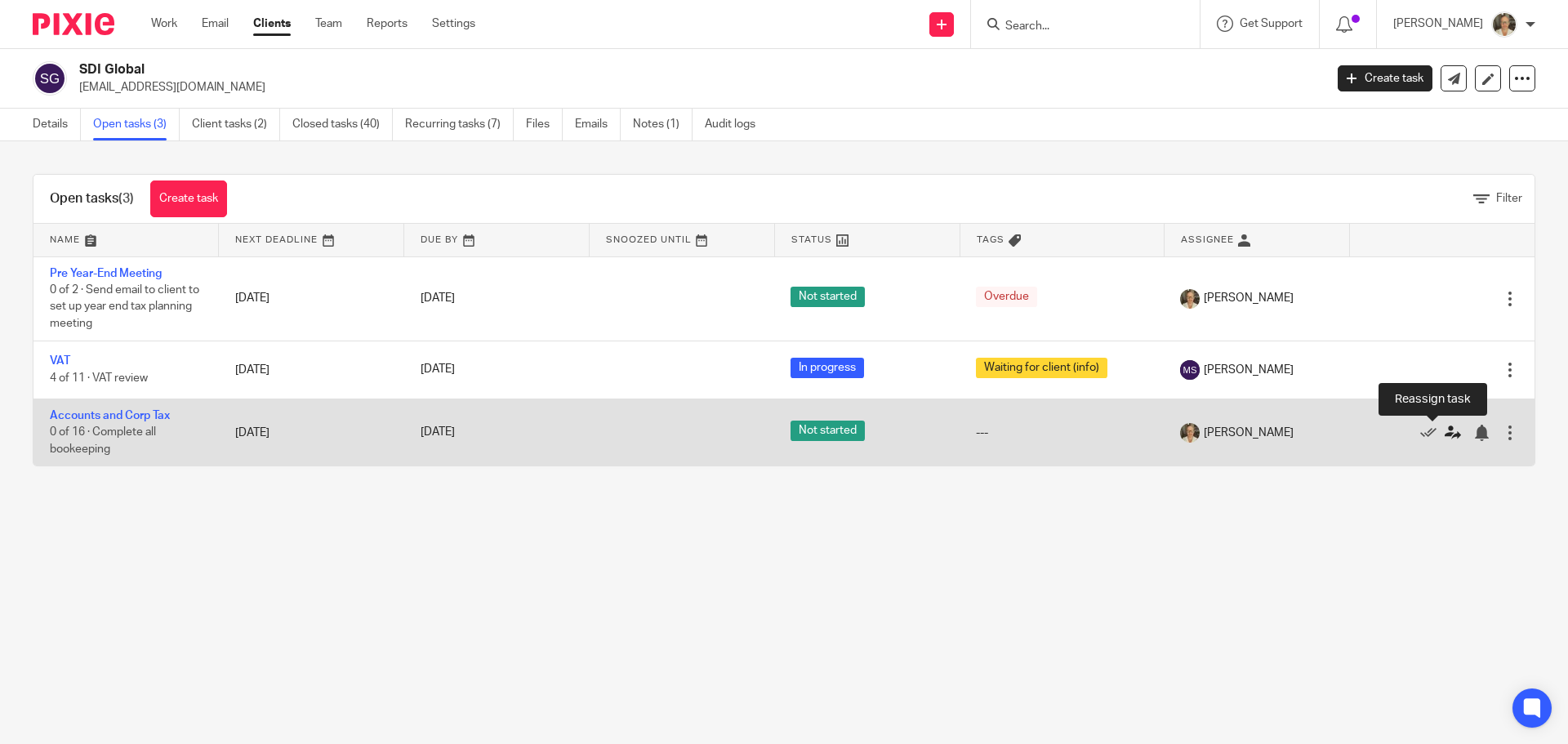
click at [1445, 425] on icon at bounding box center [1453, 433] width 17 height 17
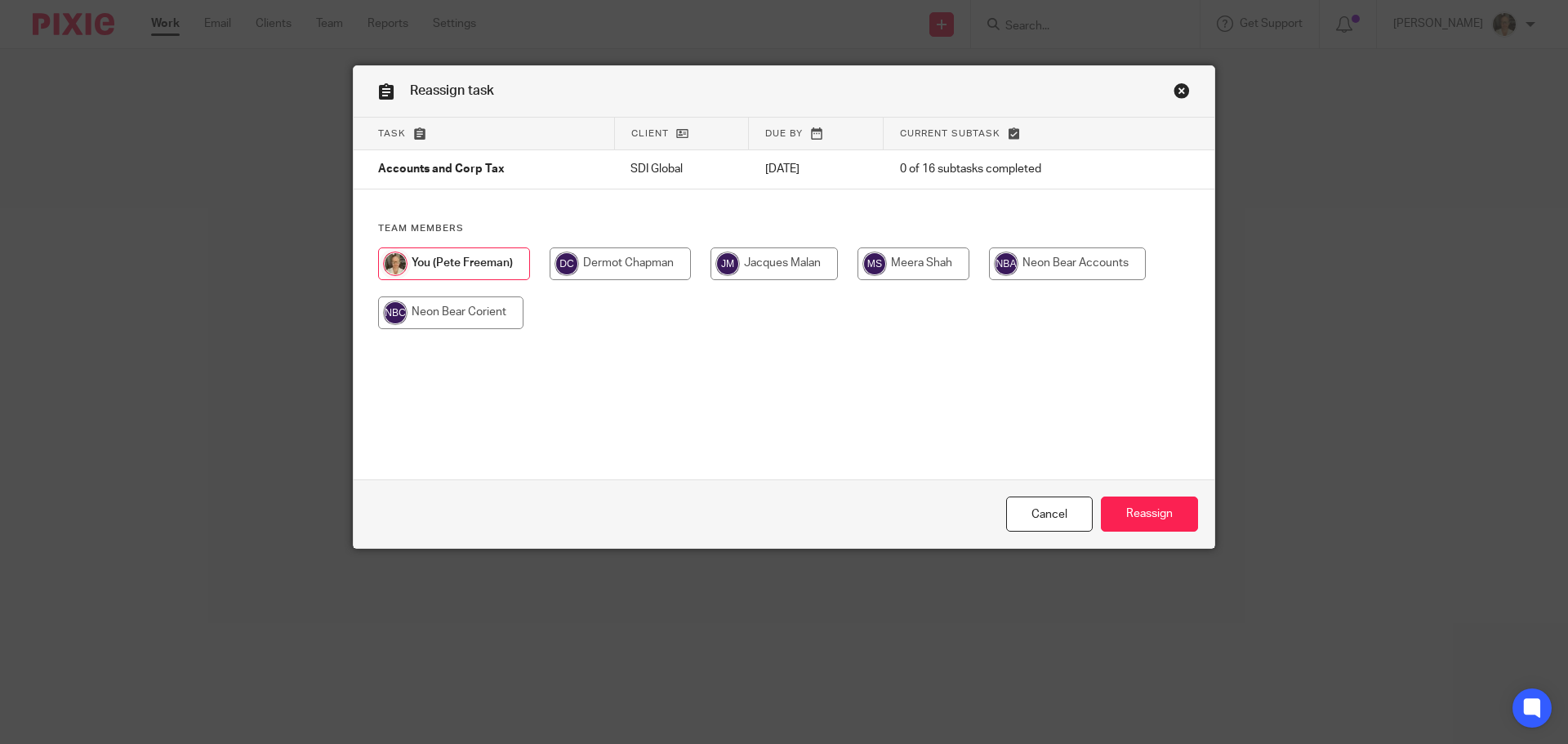
click at [907, 253] on input "radio" at bounding box center [913, 263] width 112 height 32
radio input "true"
click at [1134, 499] on input "Reassign" at bounding box center [1148, 514] width 97 height 35
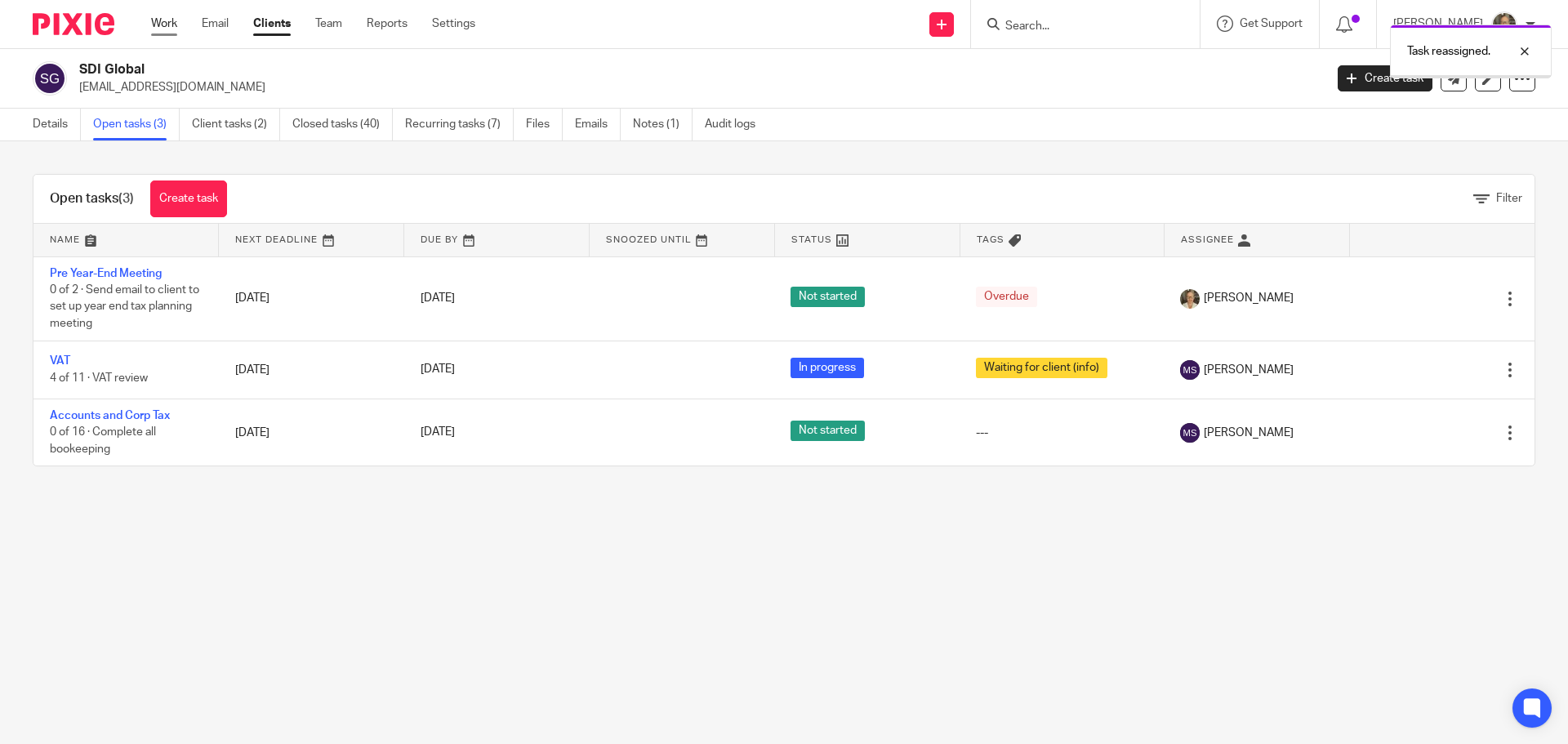
click at [161, 22] on link "Work" at bounding box center [165, 24] width 26 height 17
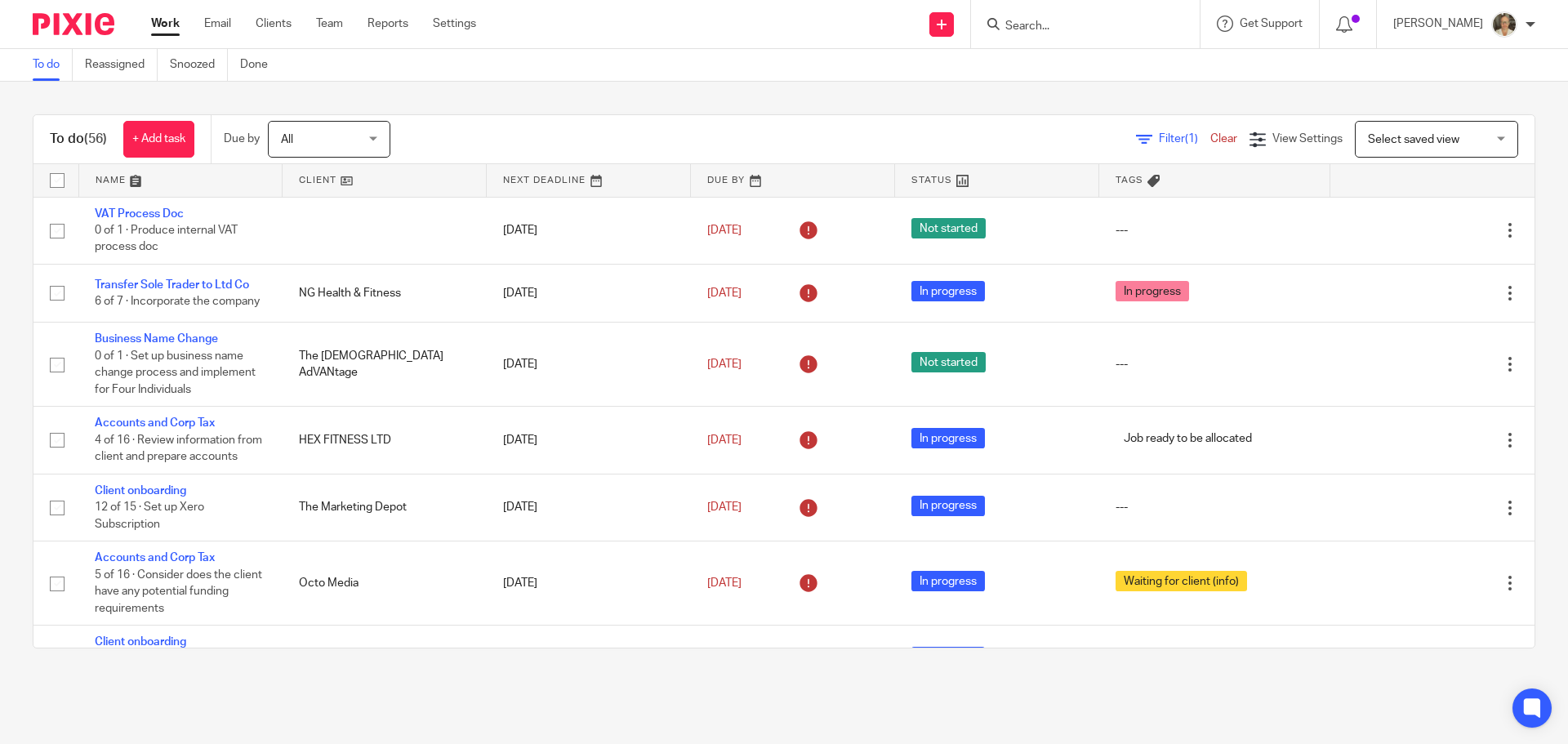
click at [126, 169] on link at bounding box center [181, 180] width 204 height 32
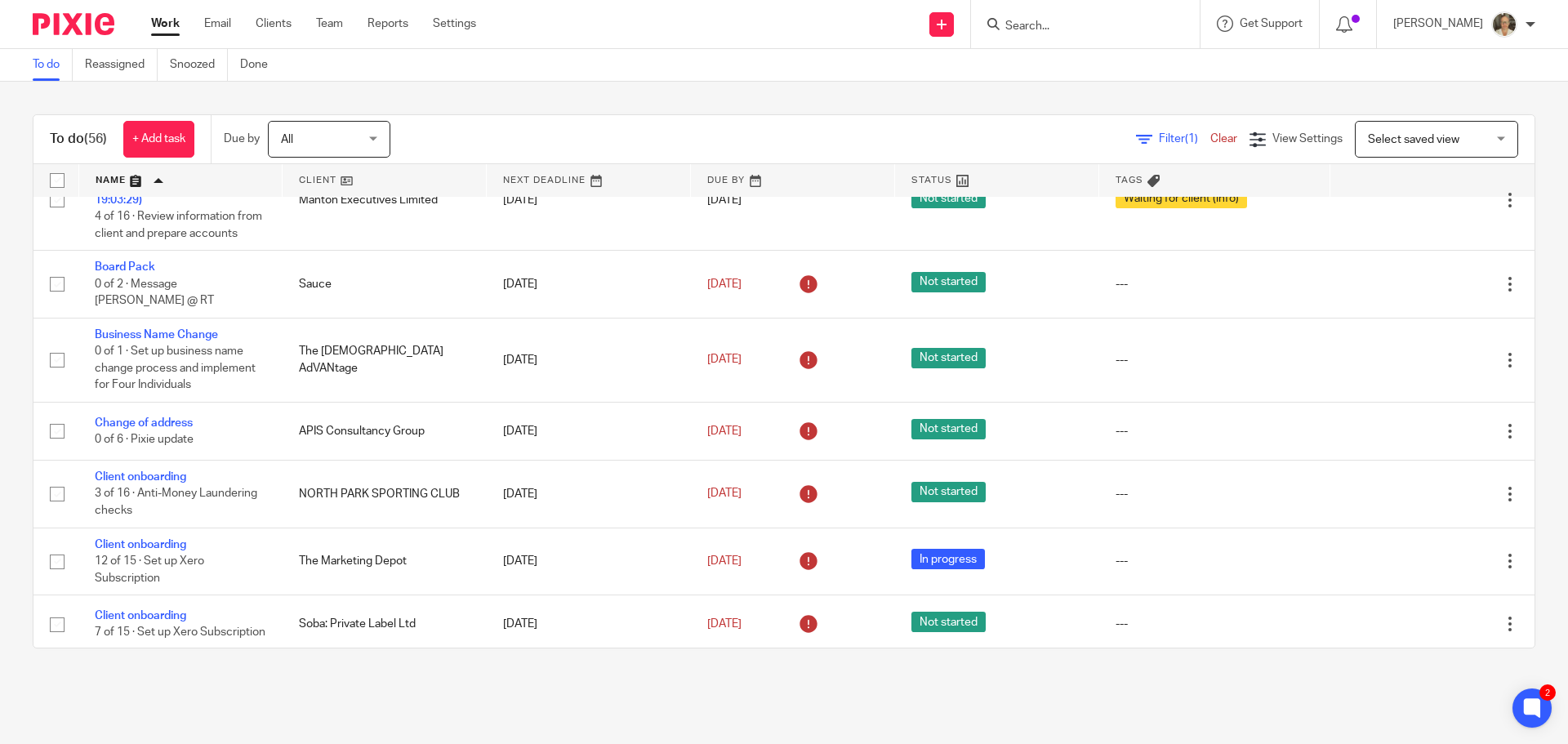
scroll to position [163, 0]
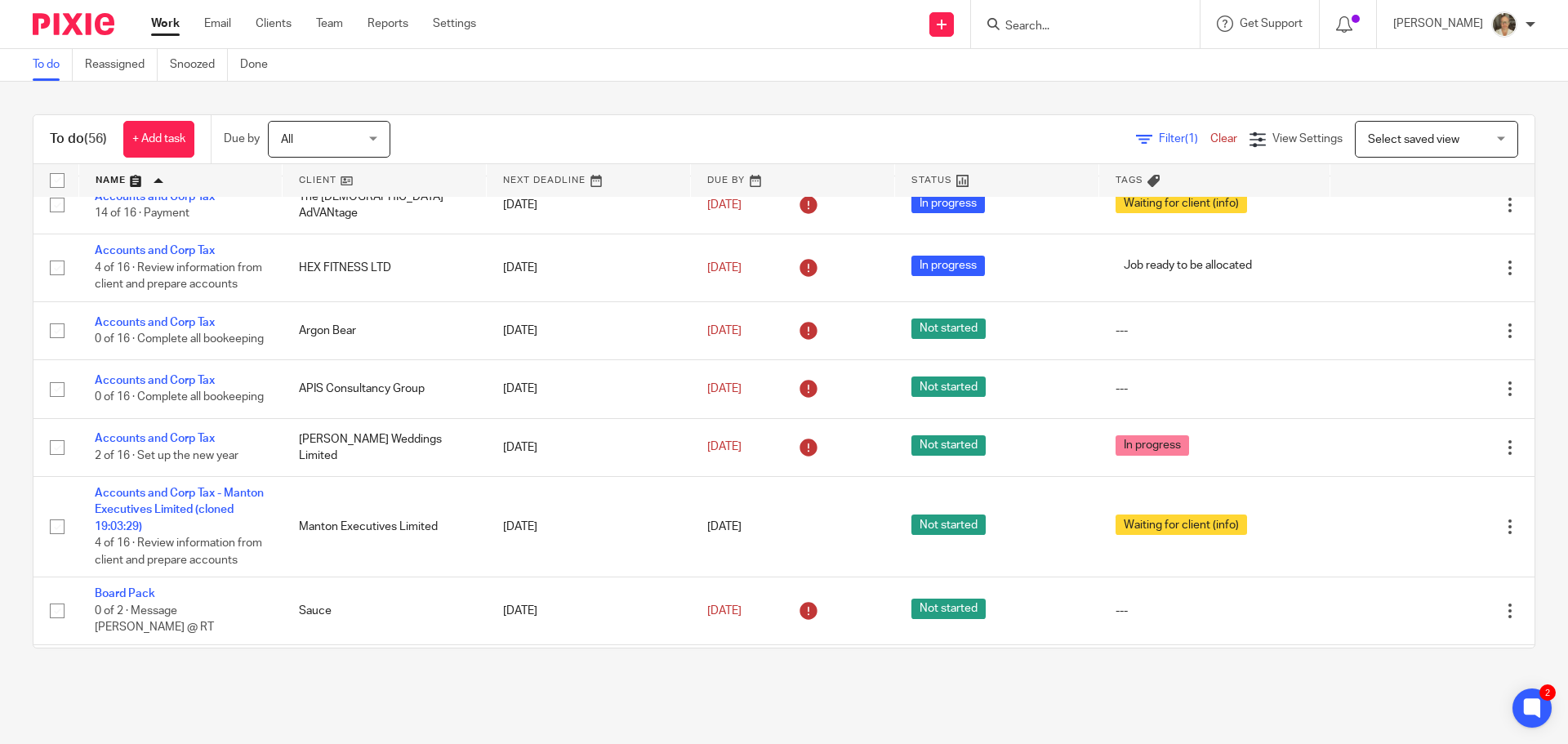
click at [1096, 31] on input "Search" at bounding box center [1077, 27] width 147 height 15
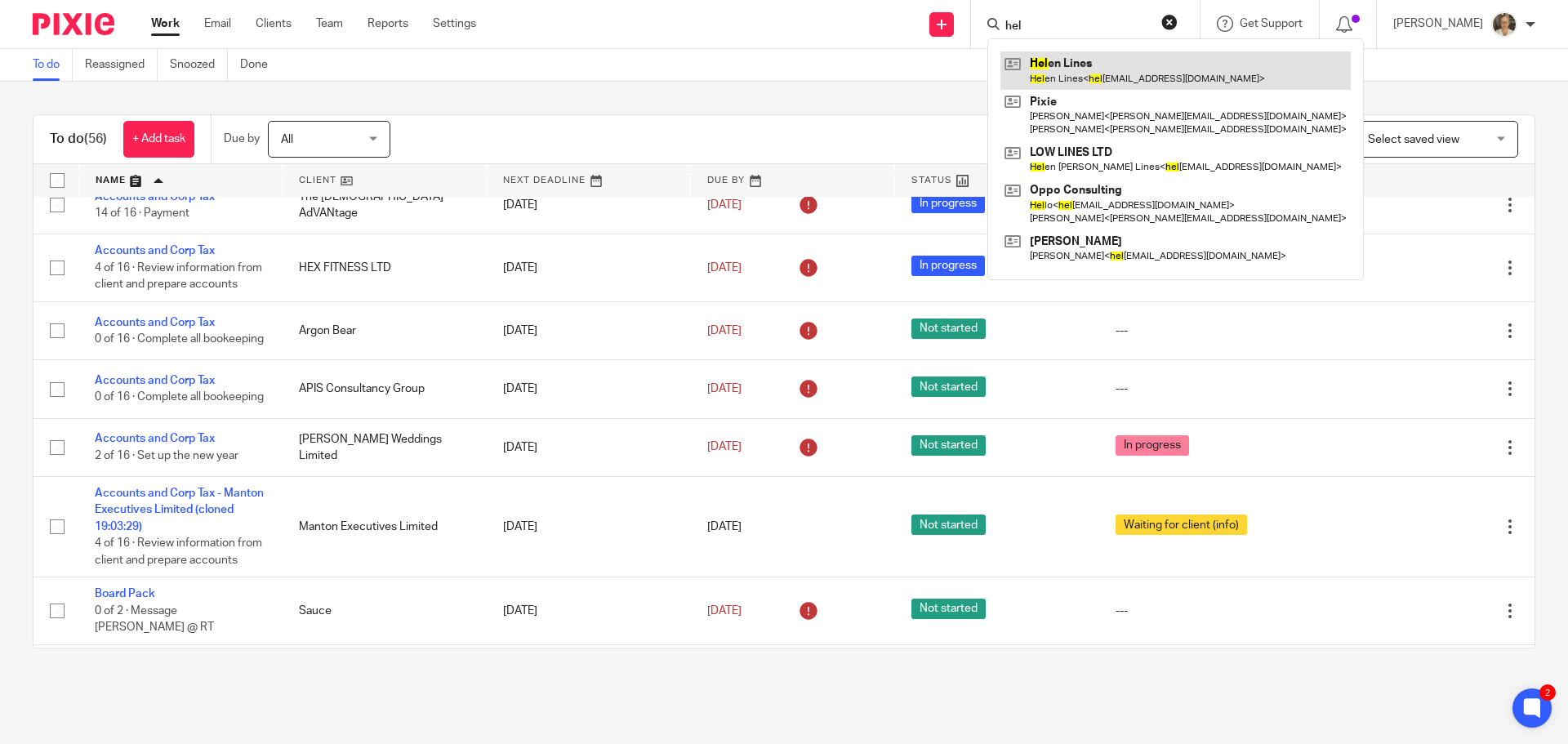
type input "hel"
click at [1082, 60] on link at bounding box center [1175, 70] width 350 height 37
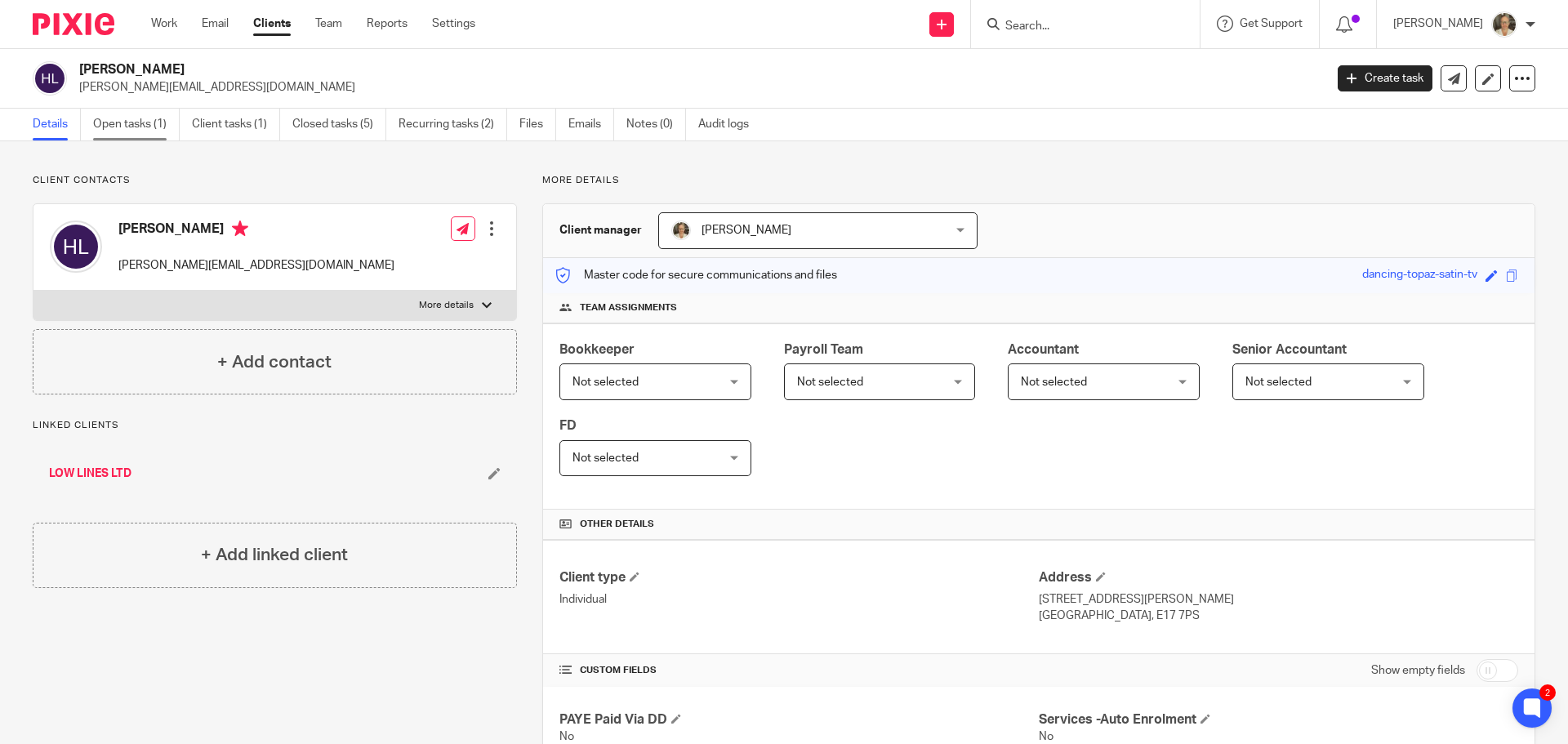
click at [138, 137] on link "Open tasks (1)" at bounding box center [136, 124] width 87 height 31
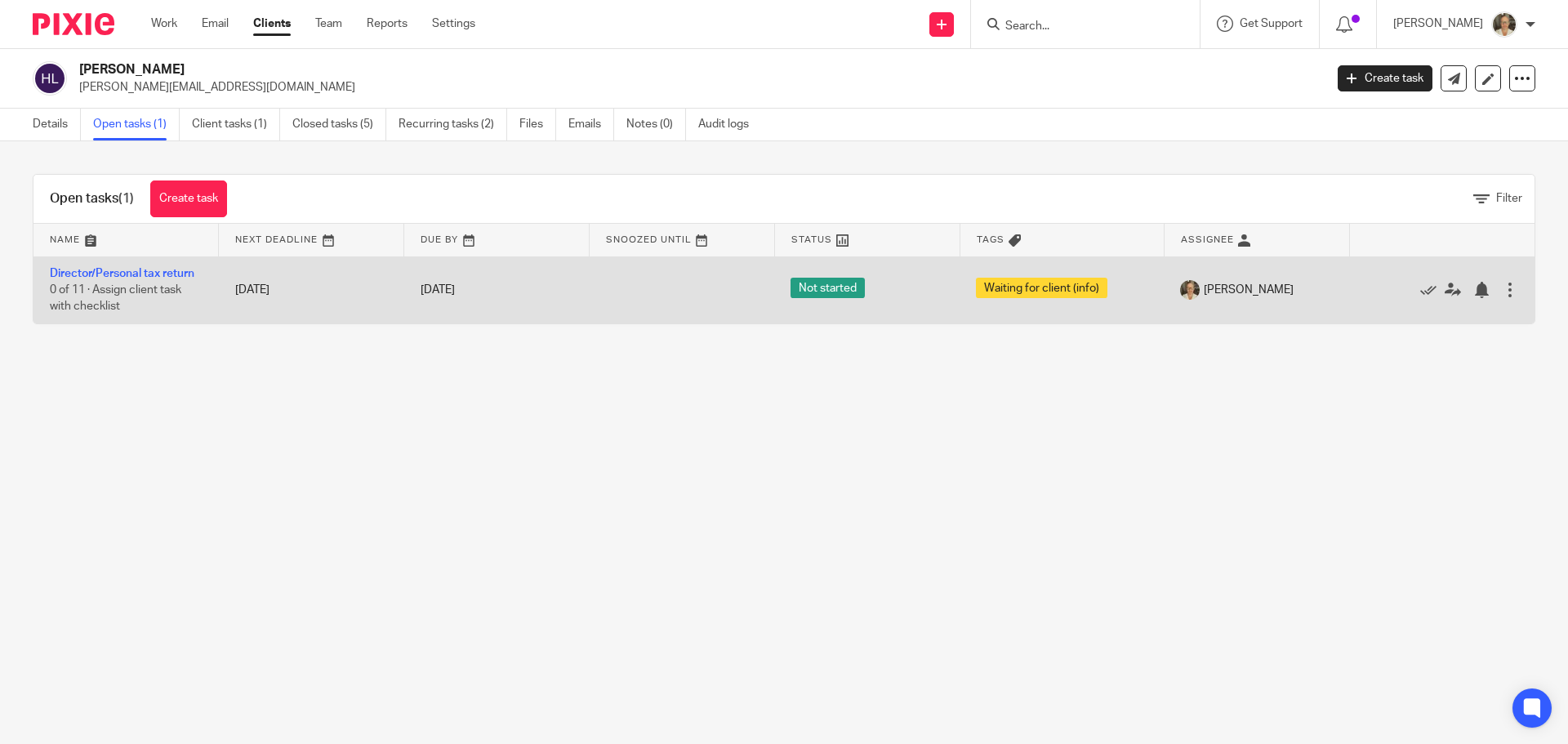
click at [127, 266] on td "Director/Personal tax return 0 of 11 · Assign client task with checklist" at bounding box center [126, 290] width 185 height 67
click at [120, 278] on link "Director/Personal tax return" at bounding box center [122, 274] width 145 height 12
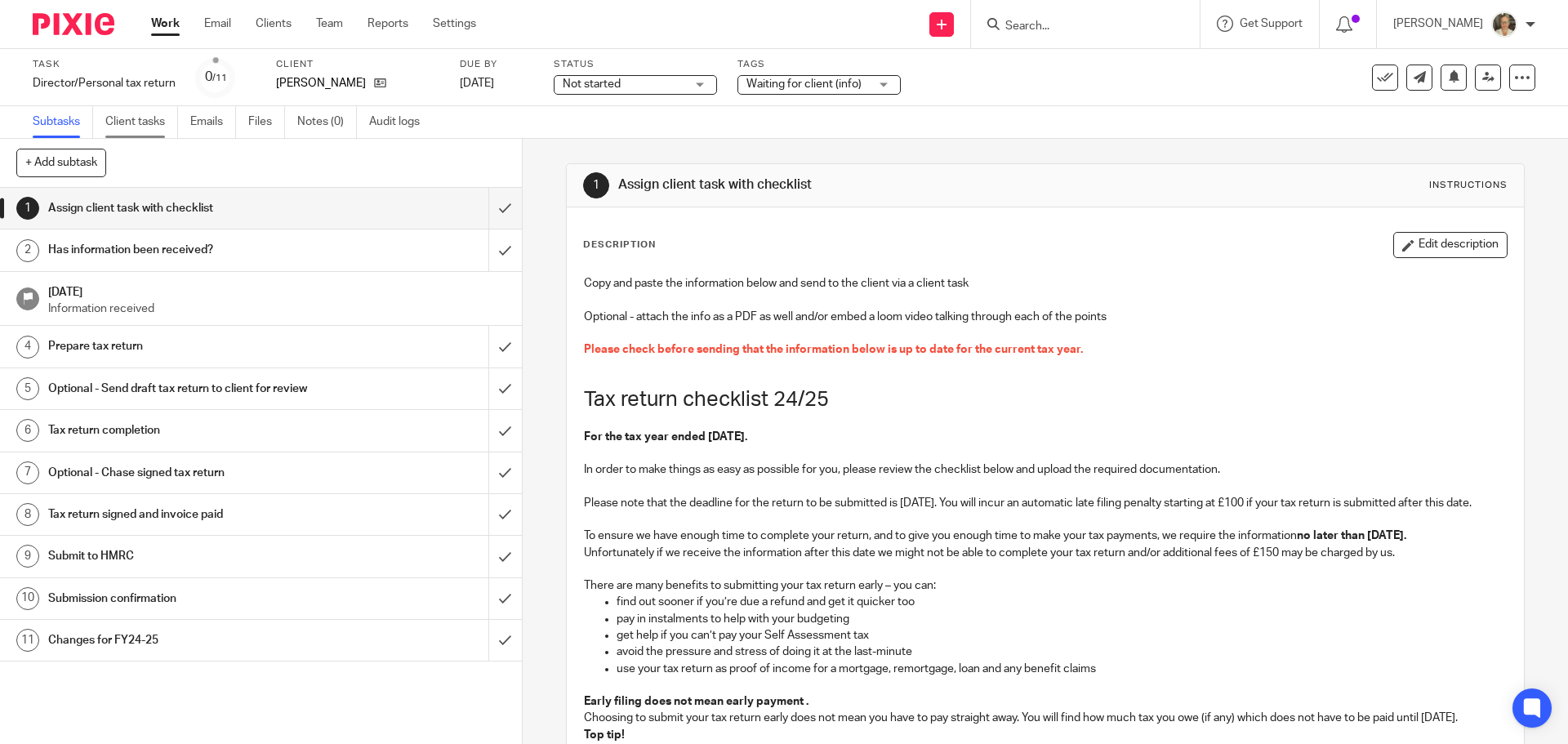
click at [151, 120] on link "Client tasks" at bounding box center [141, 122] width 73 height 31
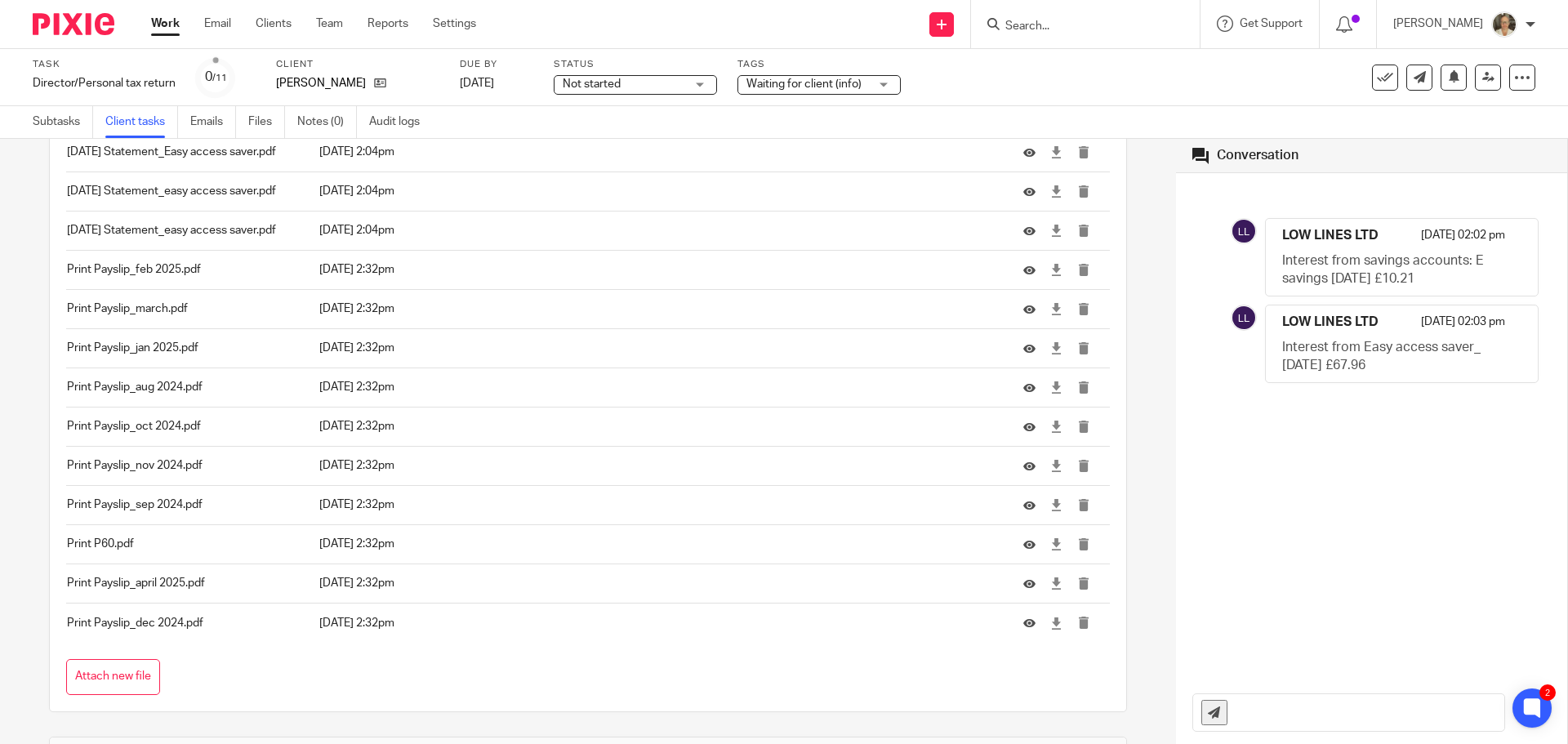
scroll to position [3838, 0]
click at [1023, 549] on icon at bounding box center [1029, 542] width 12 height 12
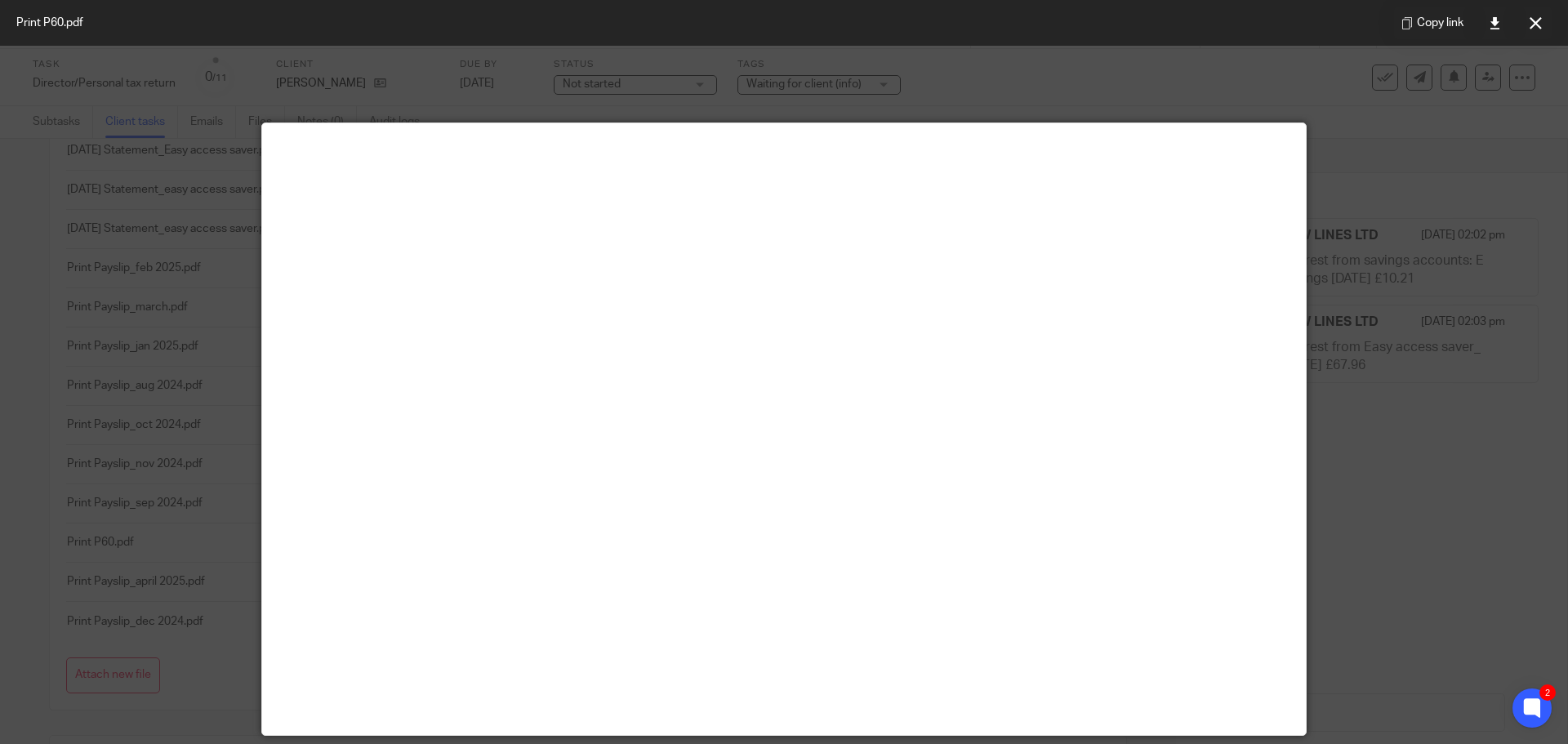
click at [1451, 462] on div at bounding box center [784, 372] width 1568 height 744
click at [1476, 343] on div at bounding box center [784, 372] width 1568 height 744
drag, startPoint x: 1535, startPoint y: 25, endPoint x: 1518, endPoint y: 23, distance: 17.1
click at [1535, 25] on icon at bounding box center [1535, 23] width 12 height 12
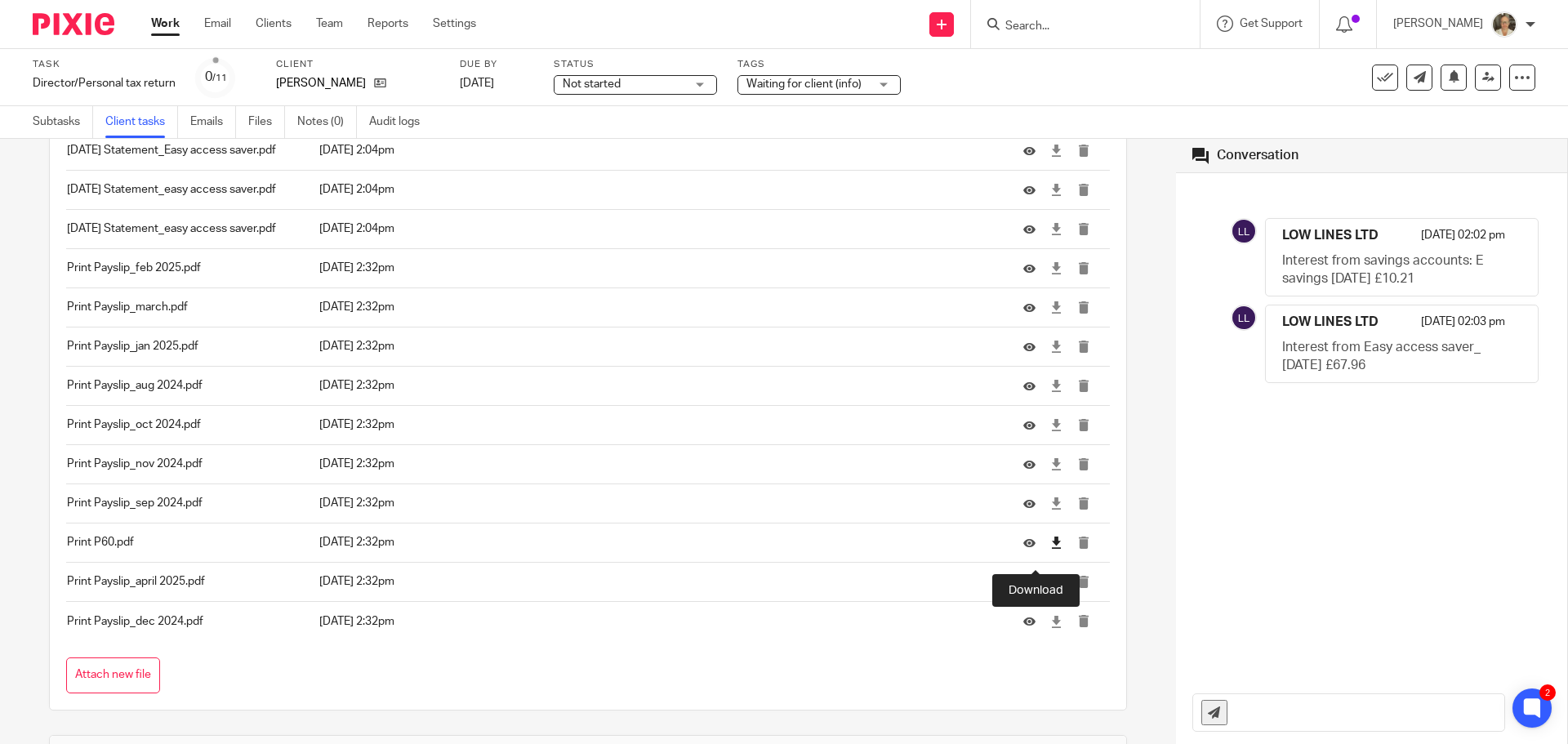
click at [1050, 549] on icon at bounding box center [1056, 542] width 12 height 12
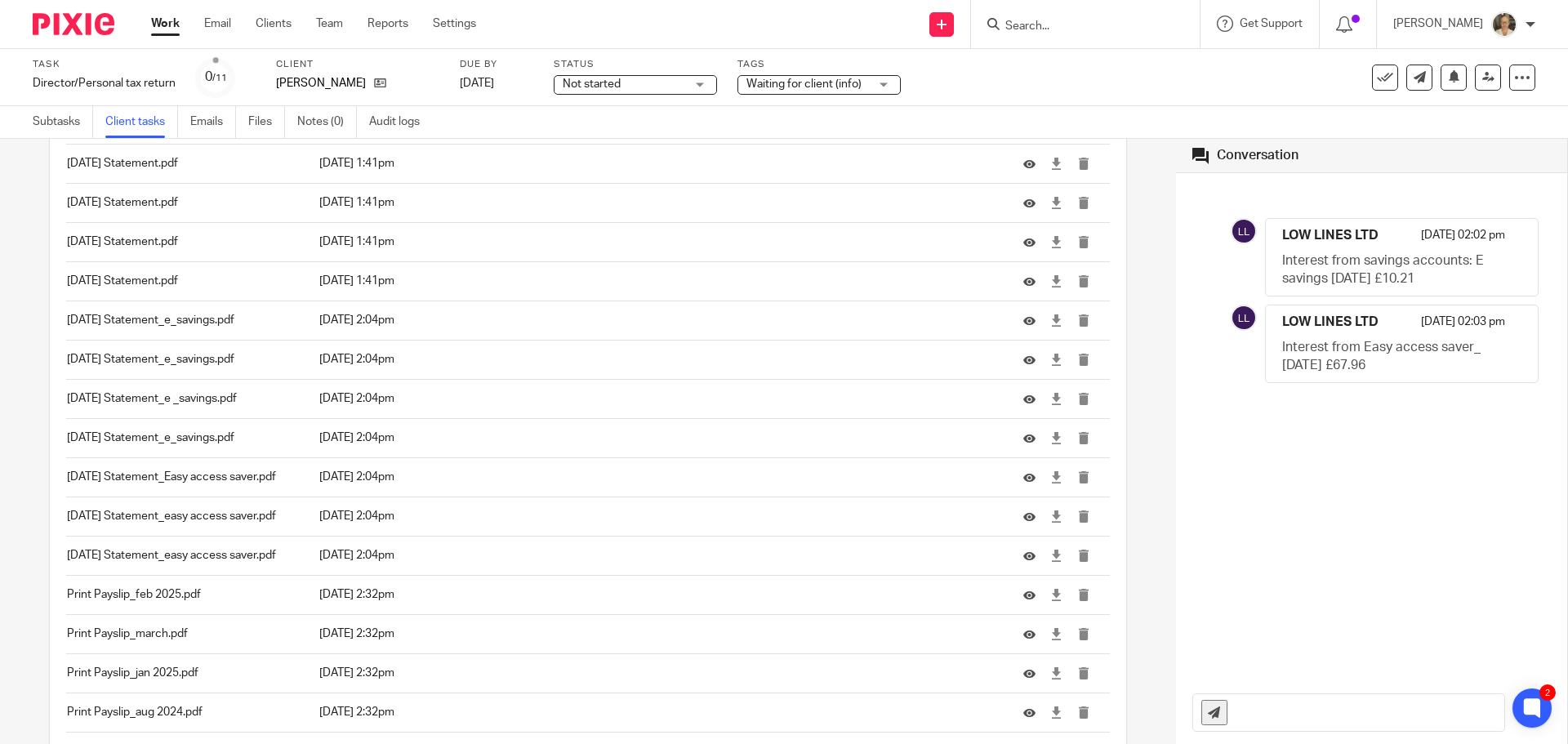
scroll to position [3430, 0]
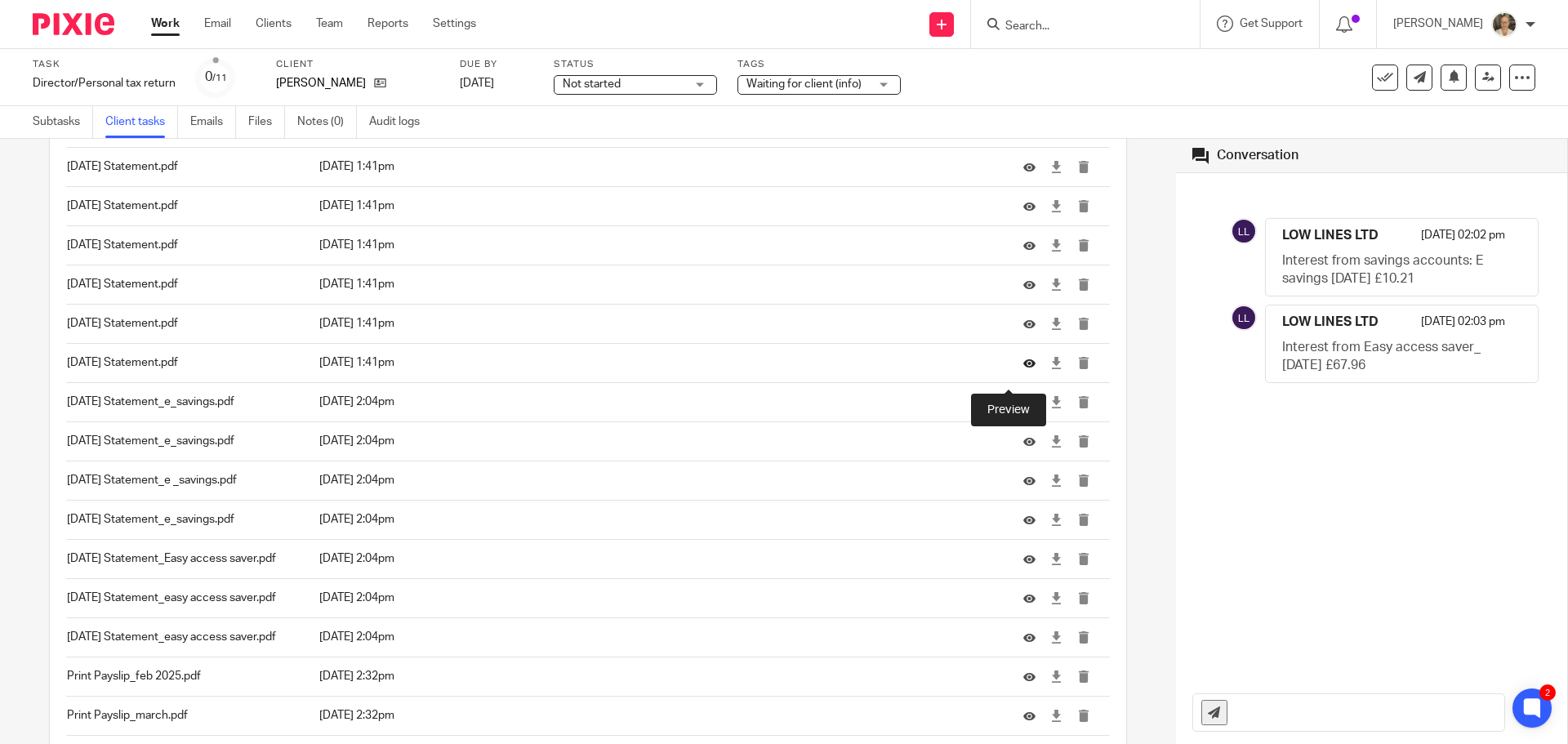
click at [1023, 369] on icon at bounding box center [1029, 362] width 12 height 12
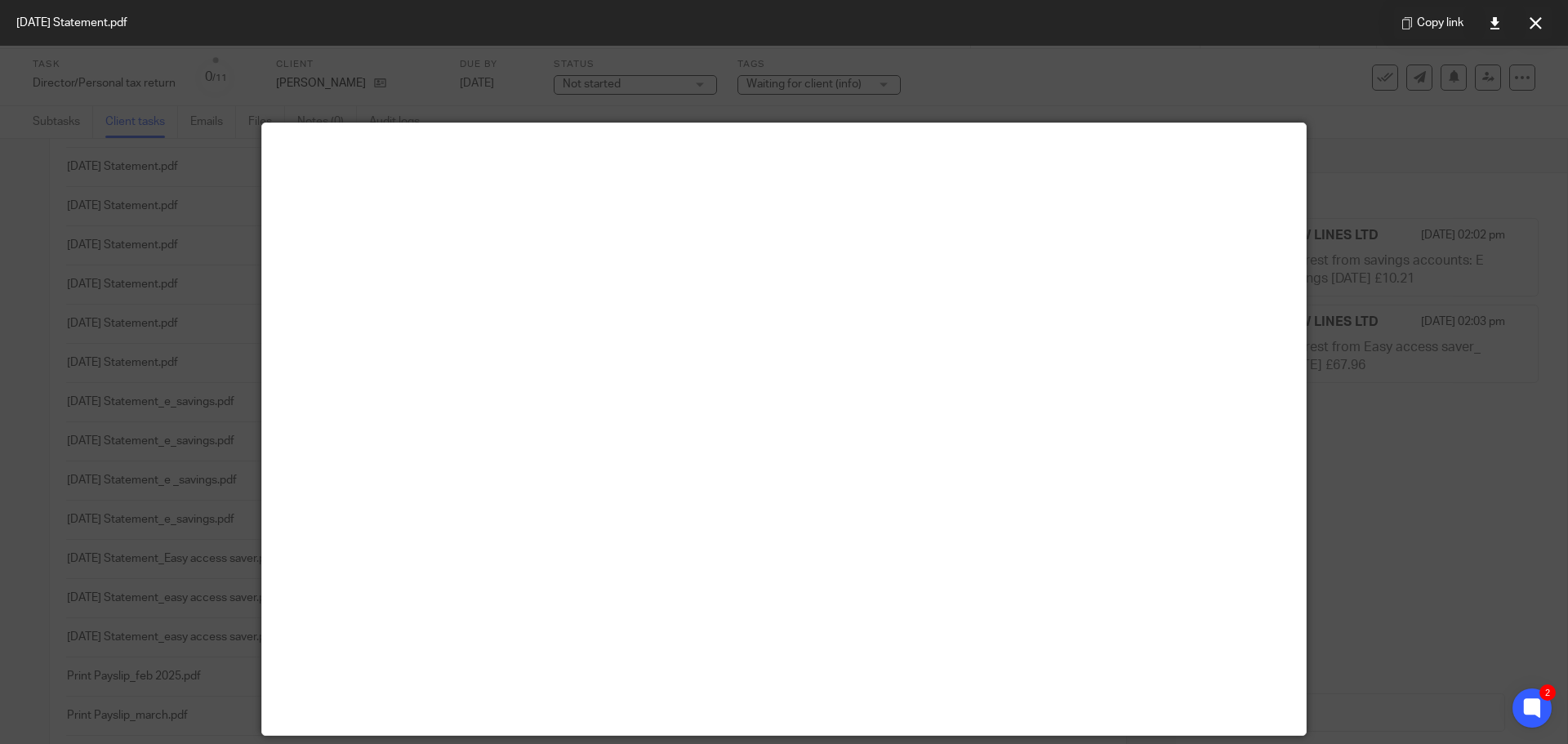
click at [1474, 391] on div at bounding box center [784, 372] width 1568 height 744
click at [1527, 36] on button at bounding box center [1534, 22] width 32 height 32
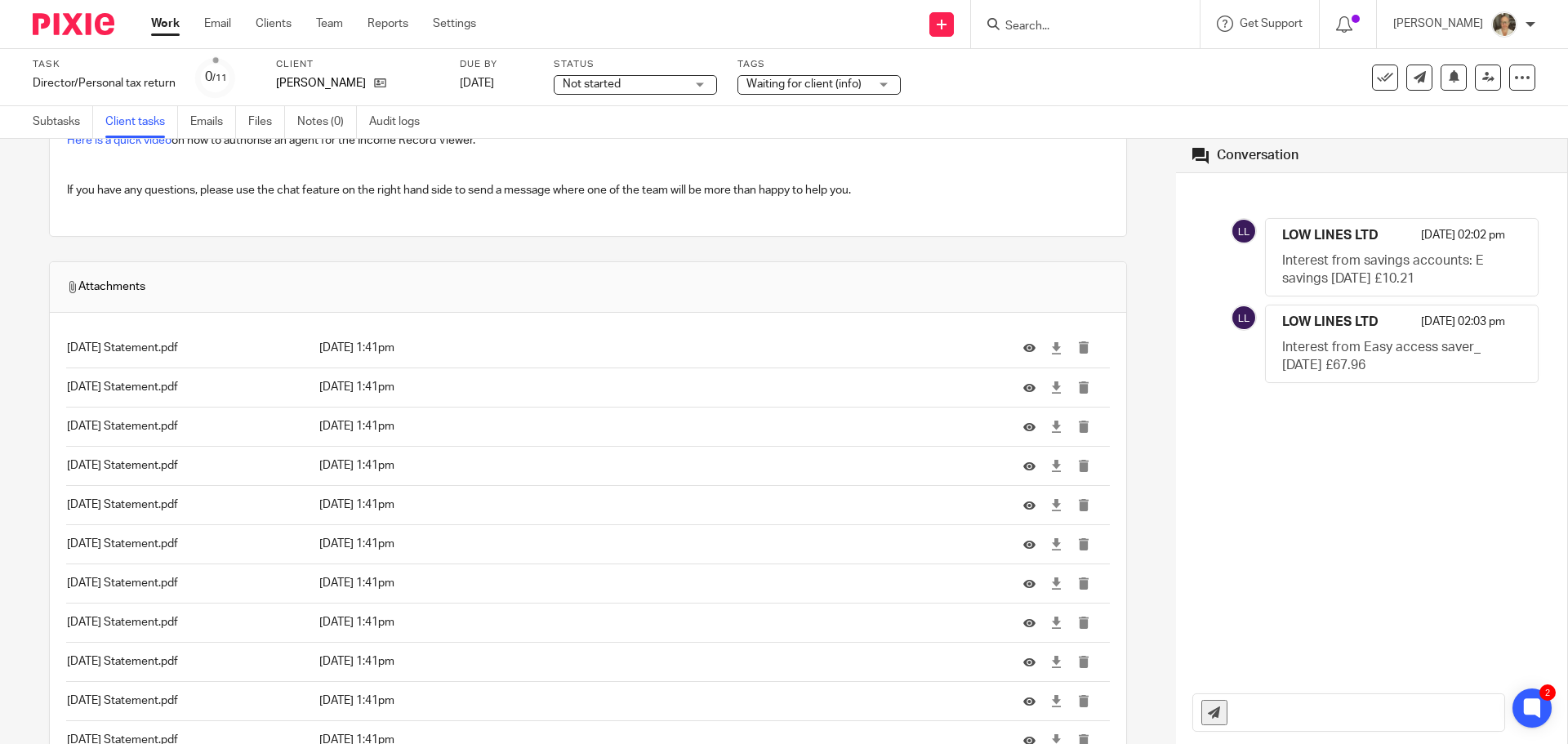
scroll to position [2984, 0]
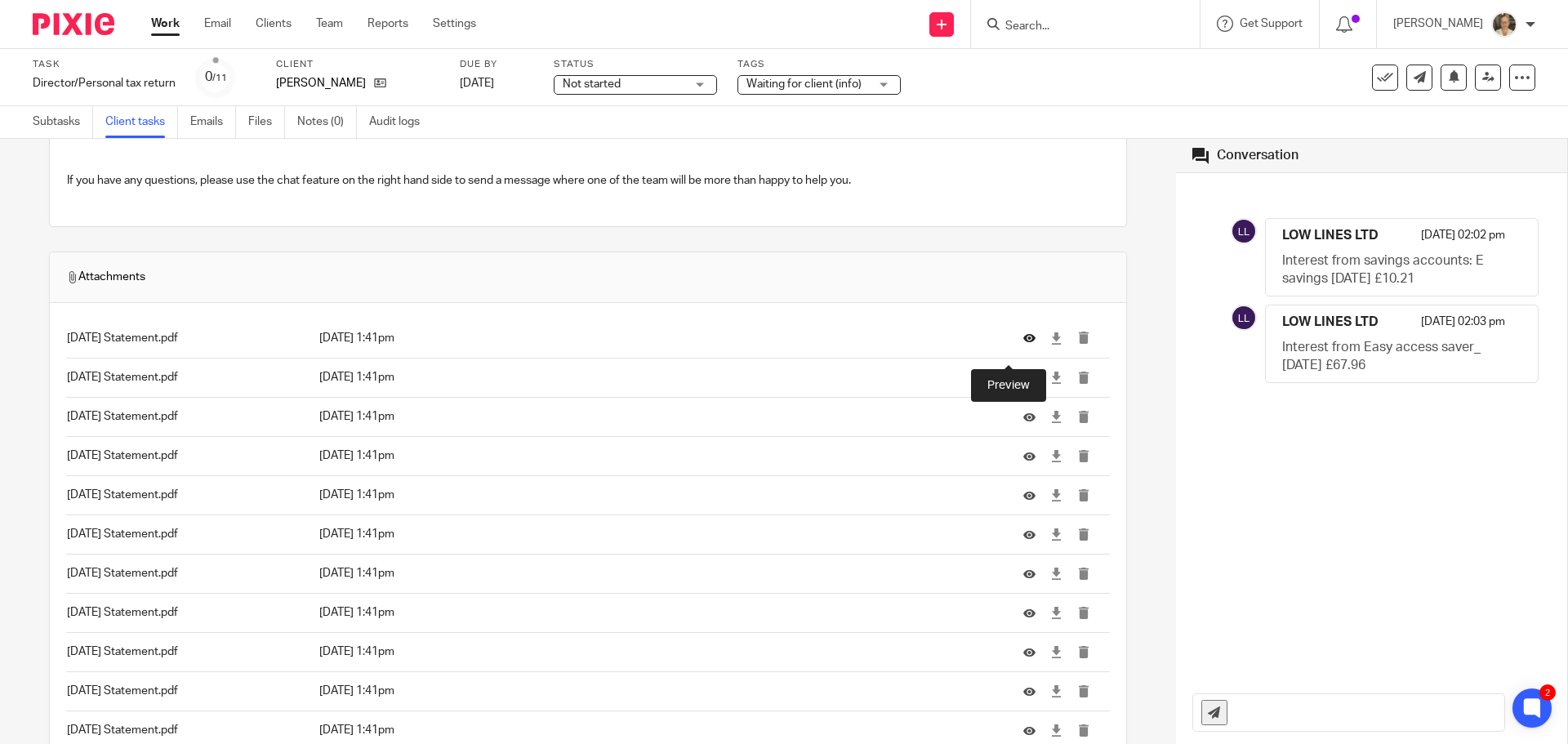
click at [1023, 344] on icon at bounding box center [1029, 338] width 12 height 12
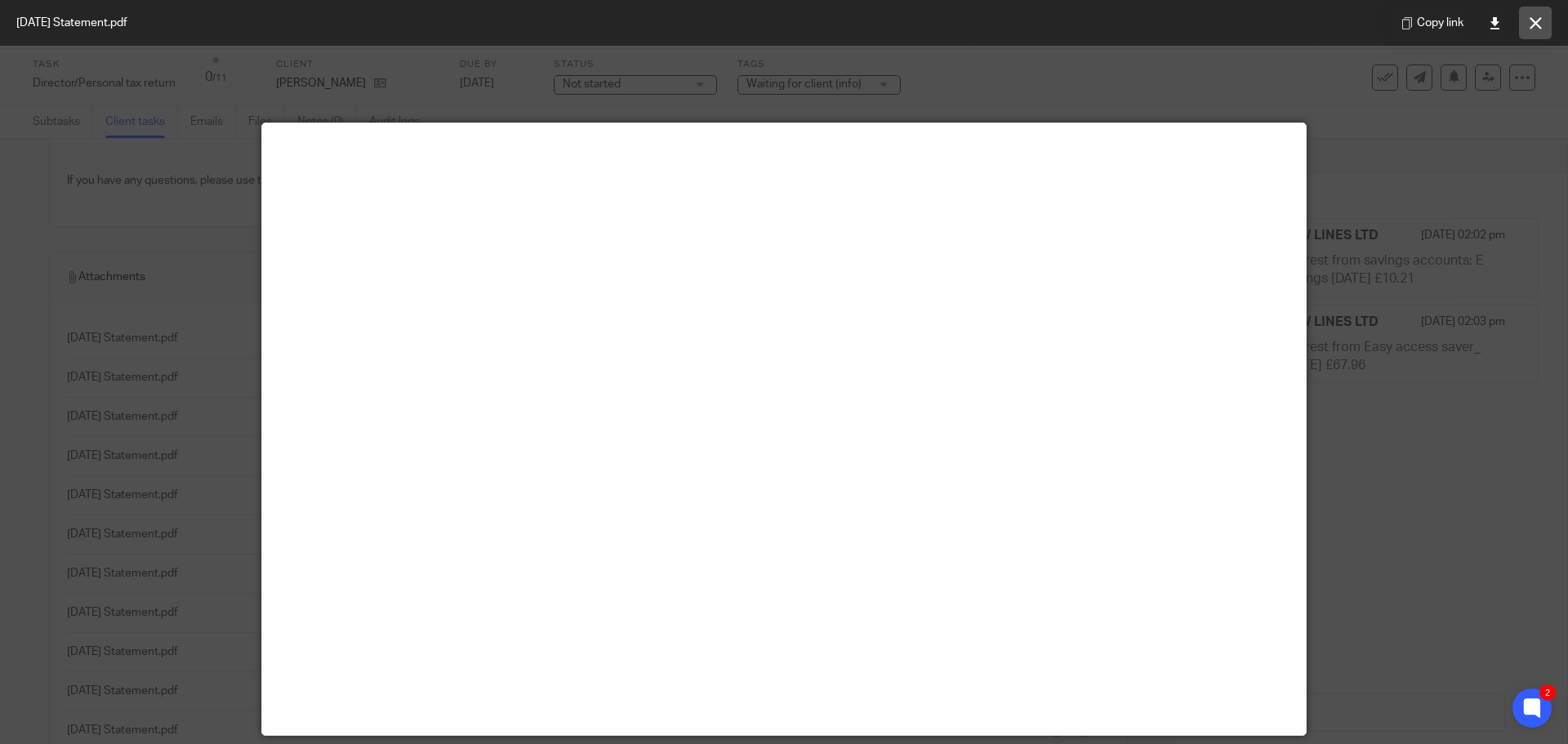
click at [1535, 17] on icon at bounding box center [1535, 23] width 12 height 12
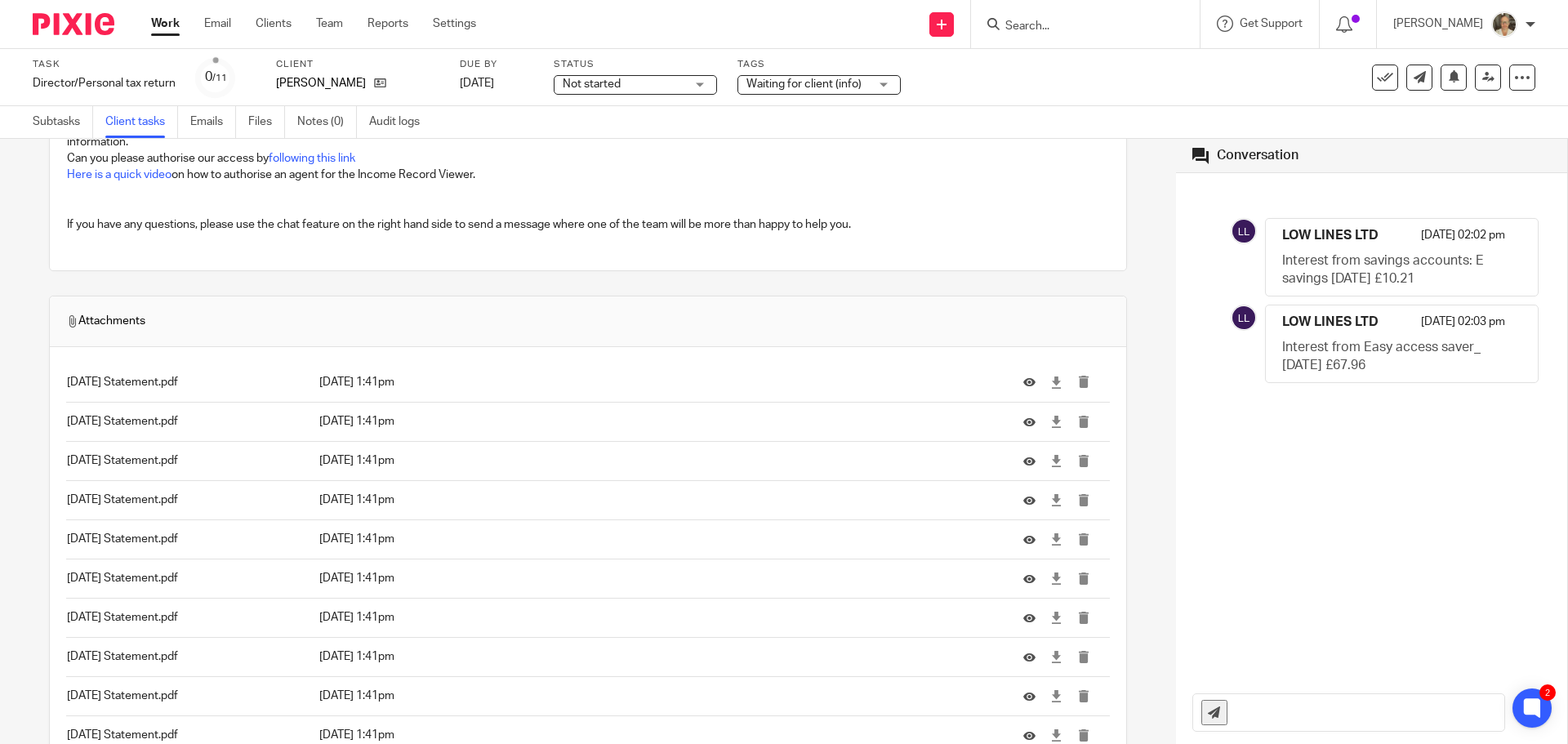
scroll to position [3266, 0]
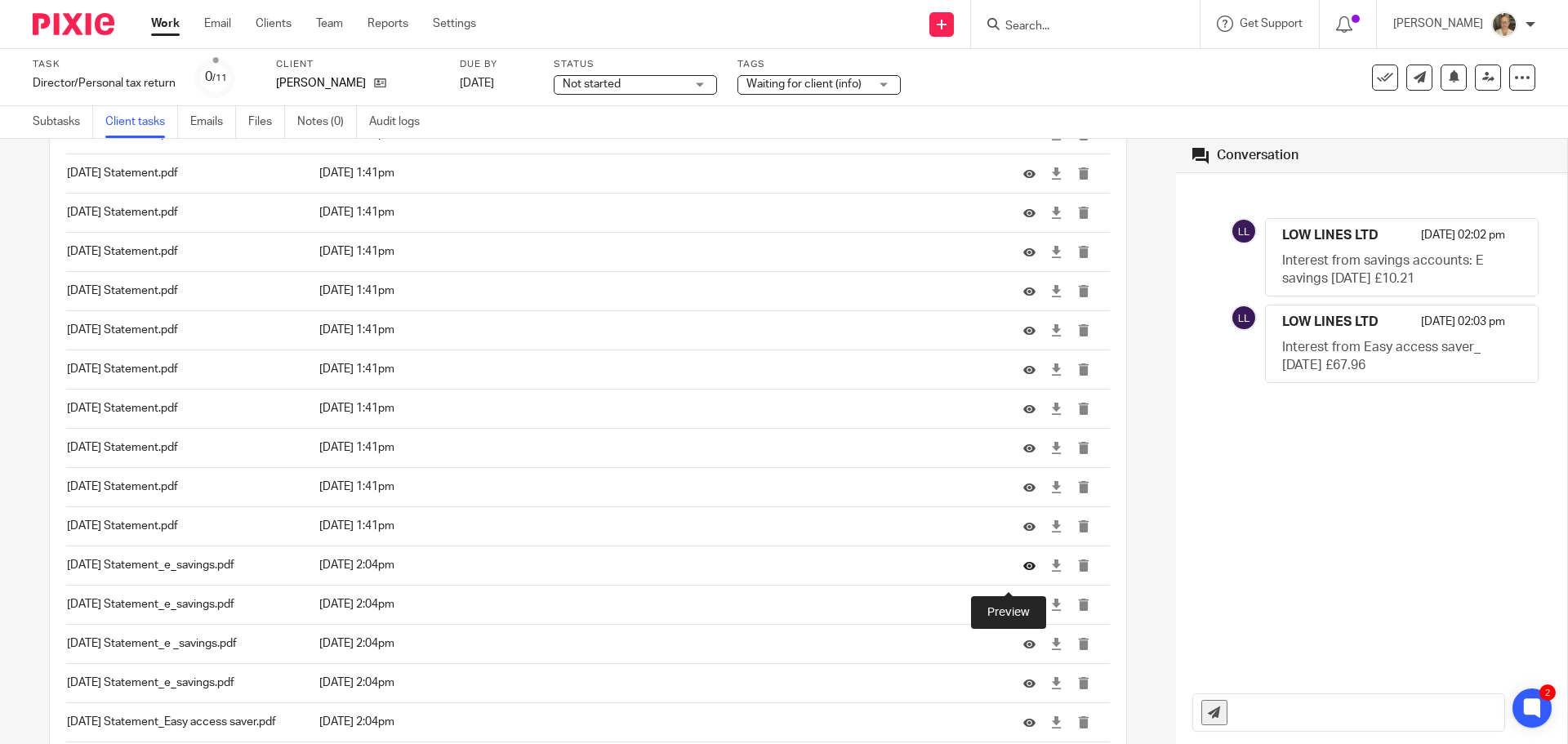
click at [1023, 572] on icon at bounding box center [1029, 565] width 12 height 12
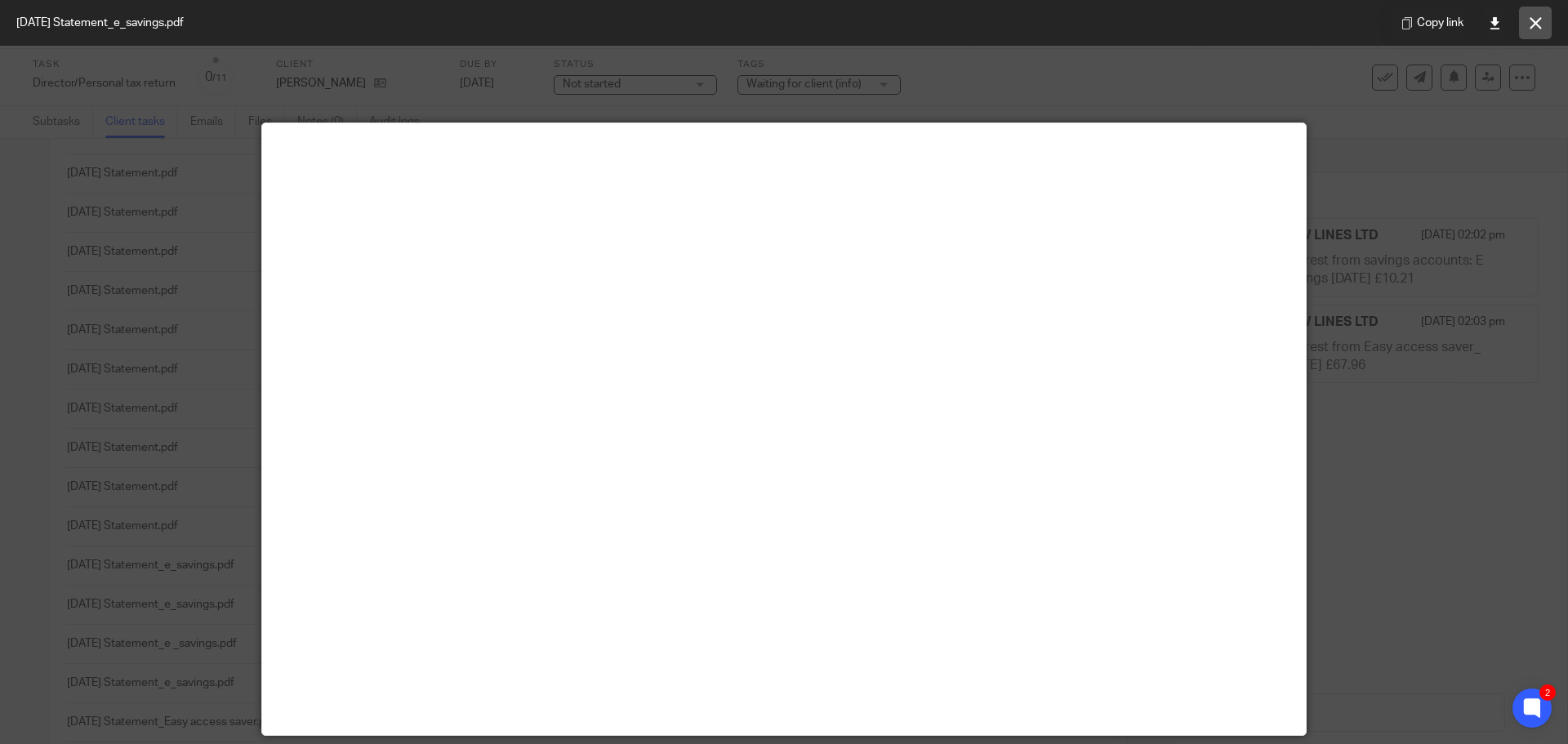
click at [1531, 31] on button at bounding box center [1534, 22] width 32 height 32
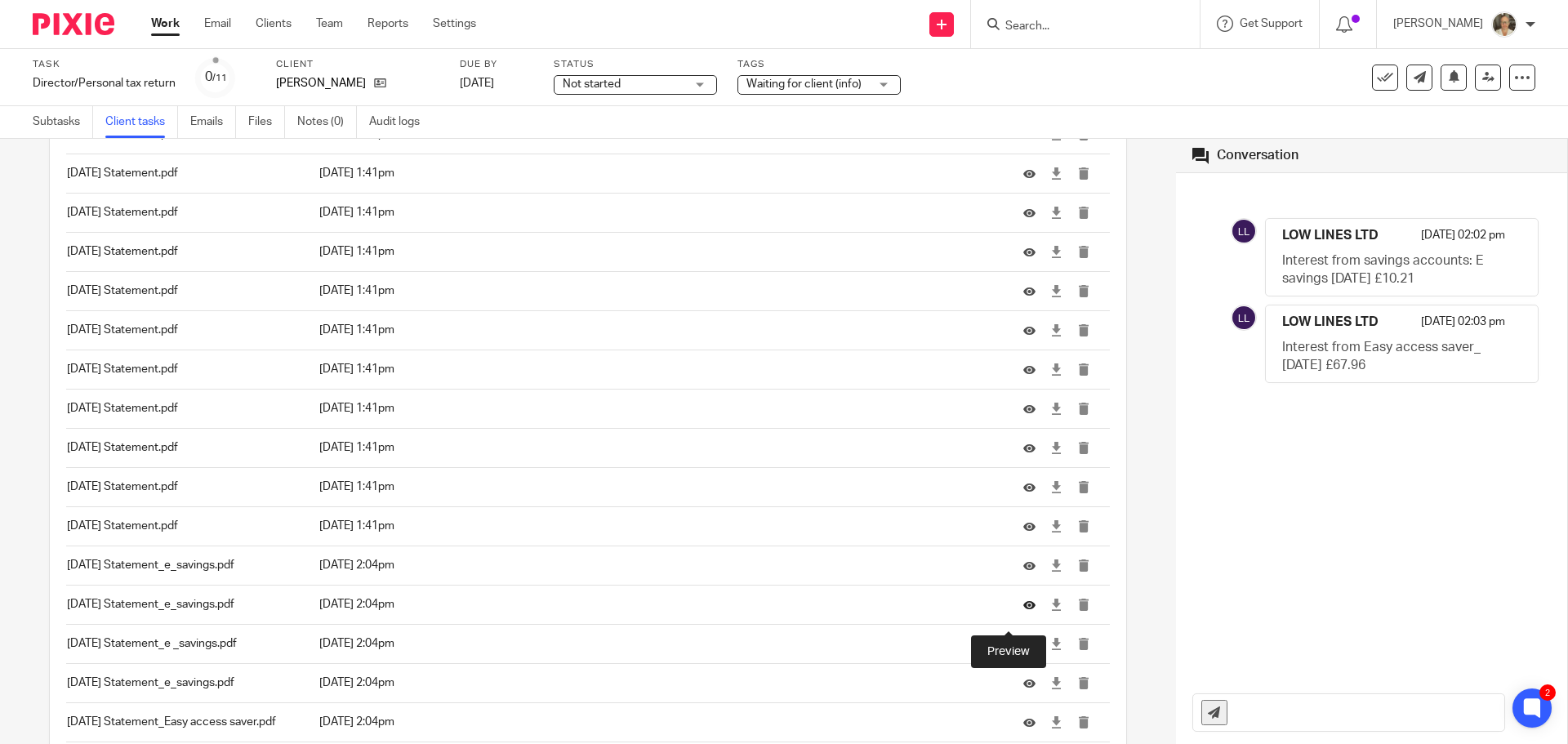
click at [1023, 611] on icon at bounding box center [1029, 604] width 12 height 12
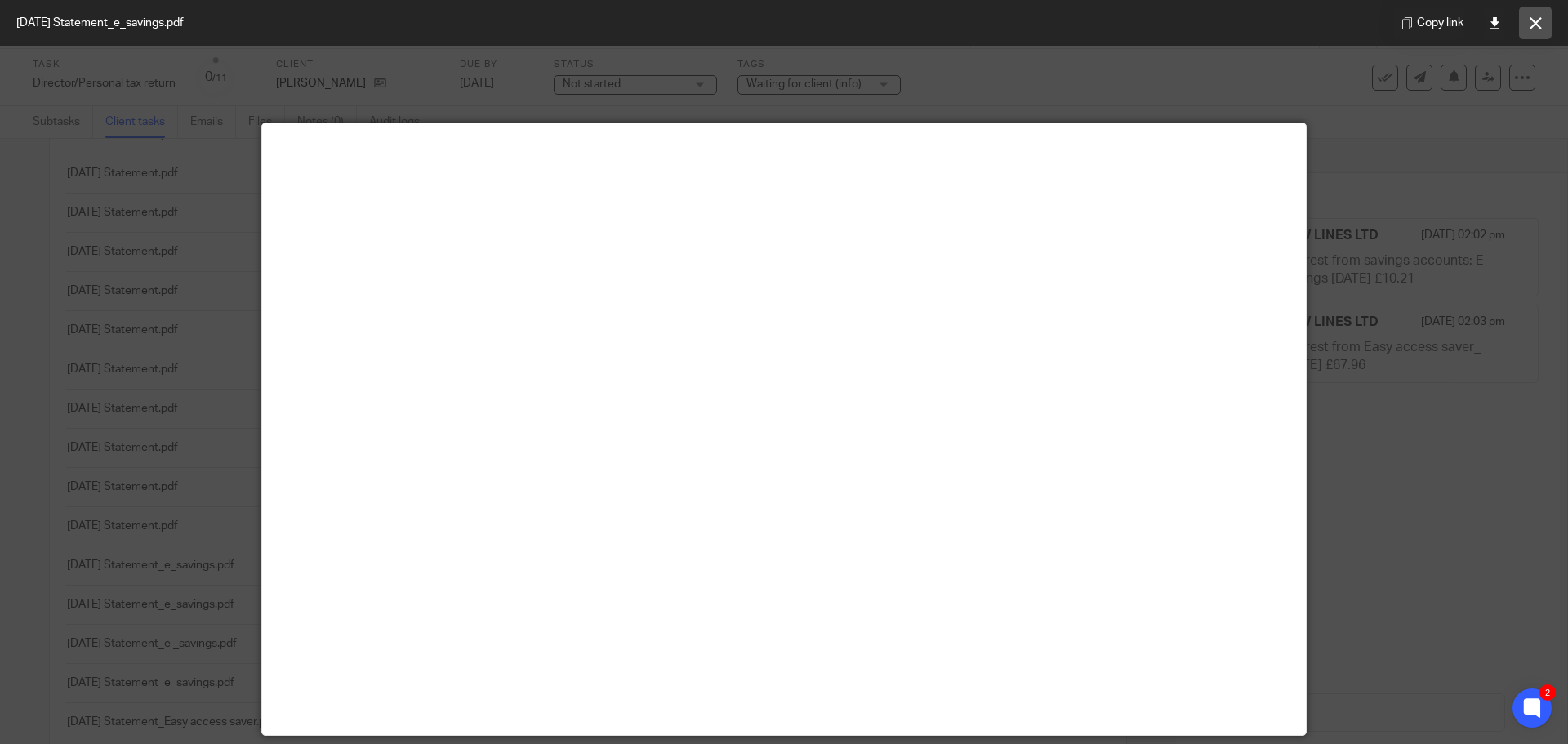
click at [1547, 27] on button at bounding box center [1534, 22] width 32 height 32
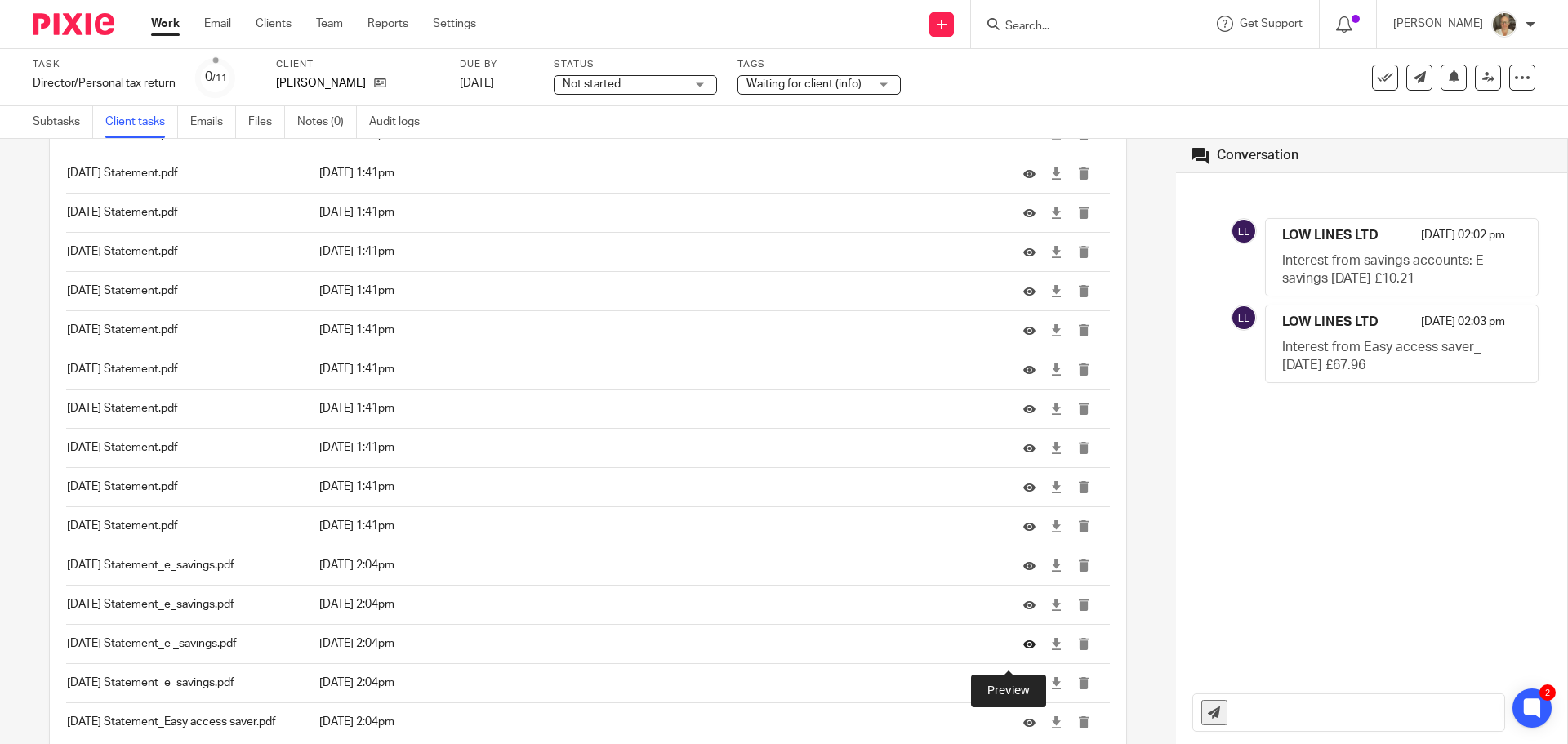
click at [1023, 650] on icon at bounding box center [1029, 644] width 12 height 12
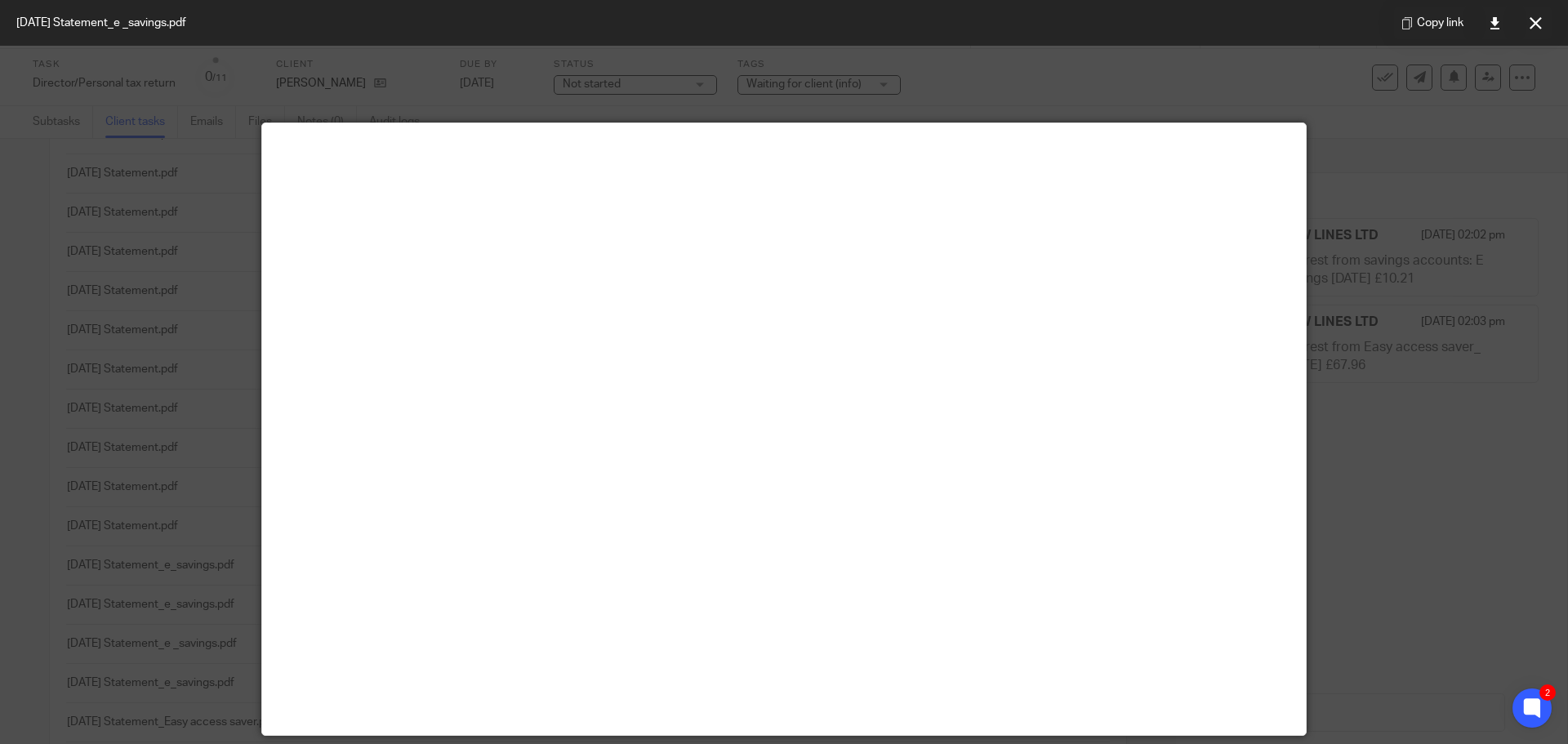
click at [1527, 16] on button at bounding box center [1534, 22] width 32 height 32
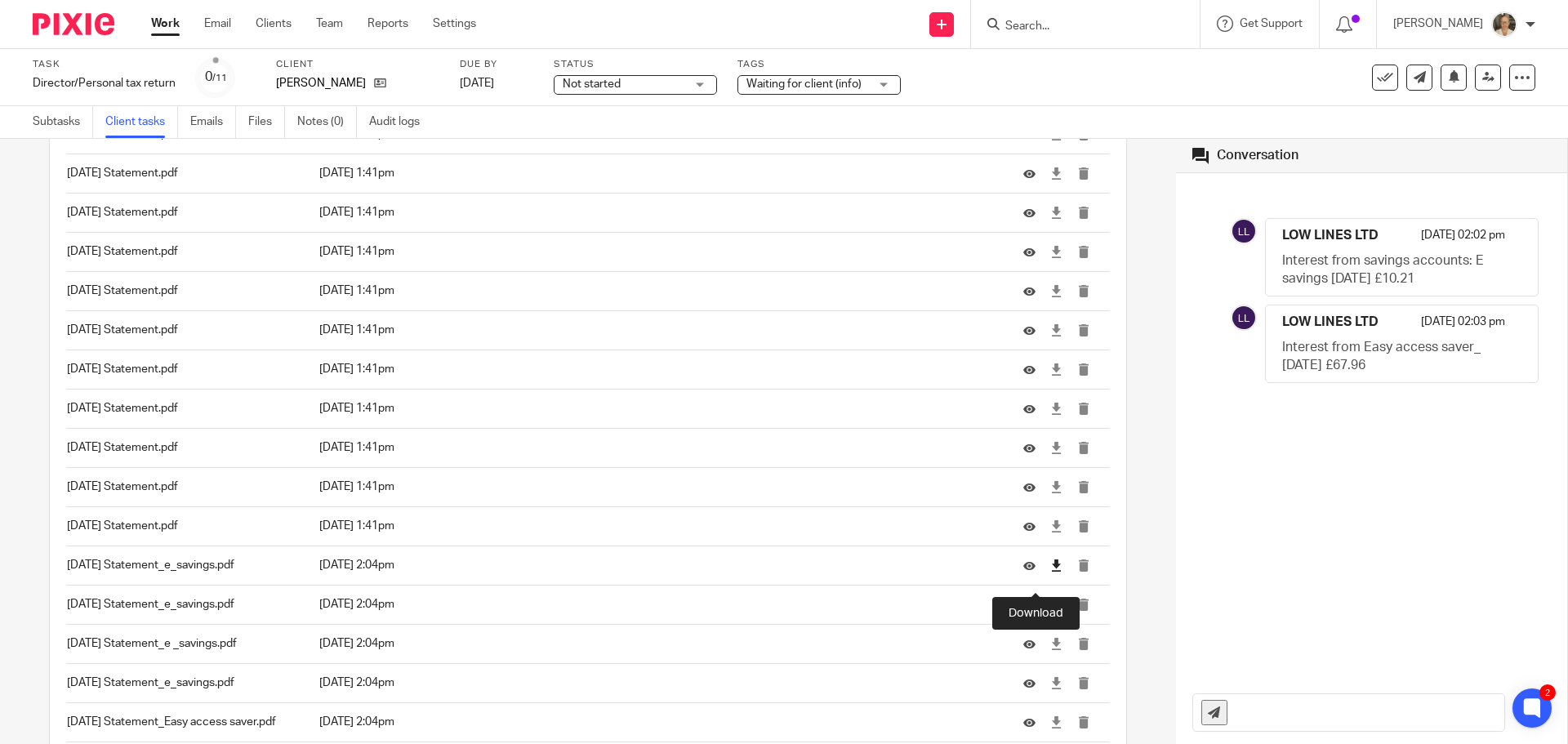
click at [1050, 572] on icon at bounding box center [1056, 565] width 12 height 12
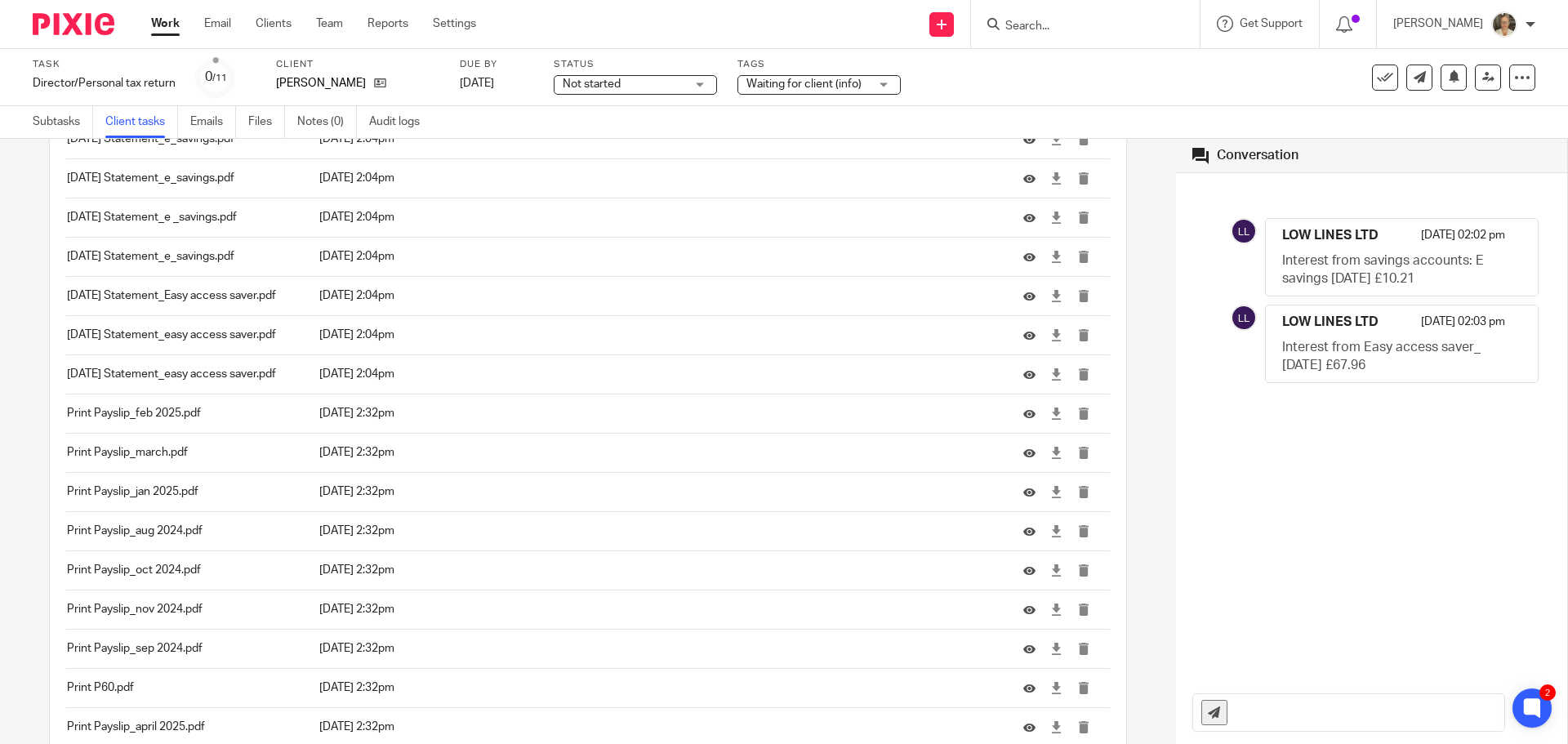
scroll to position [3674, 0]
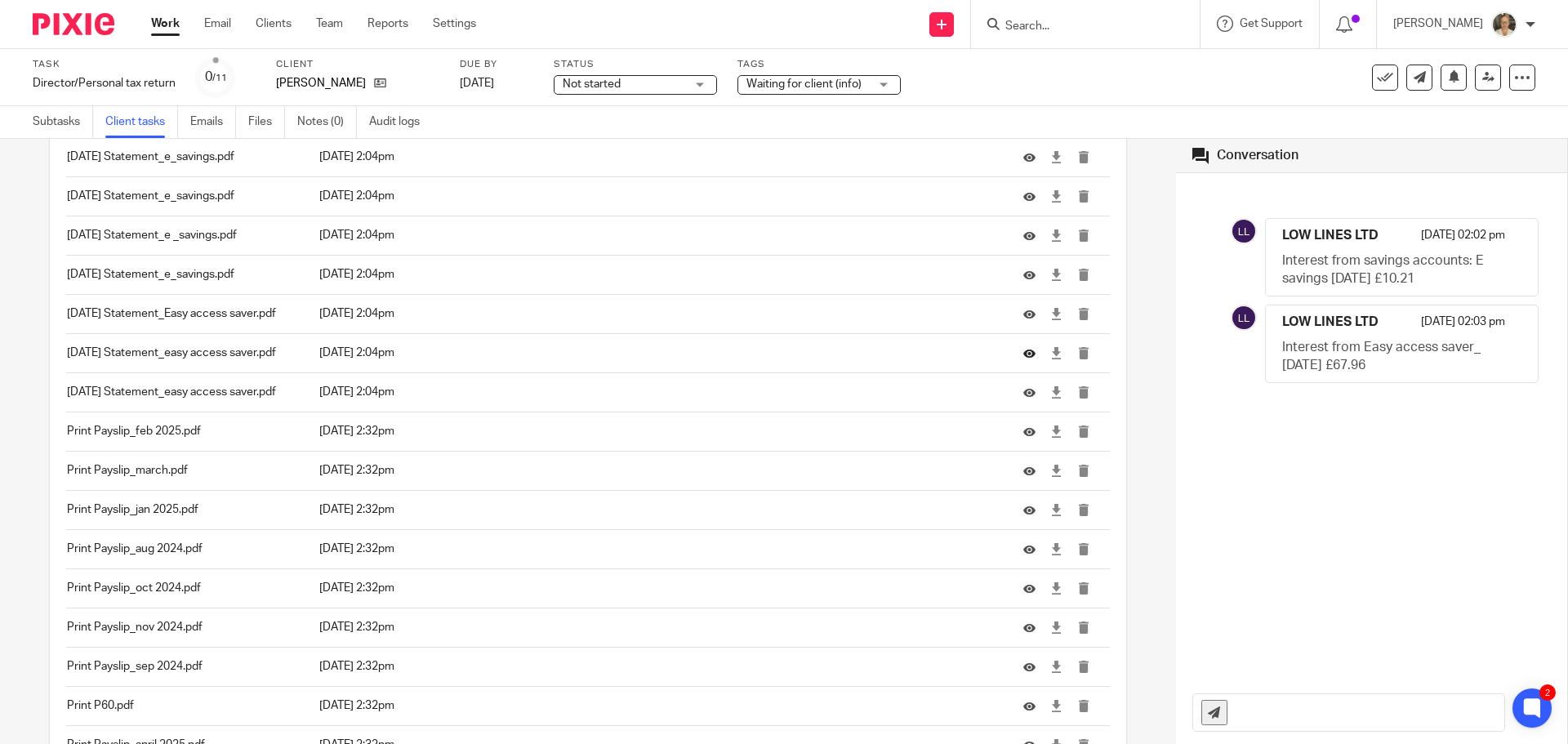
click at [1023, 359] on icon at bounding box center [1029, 353] width 12 height 12
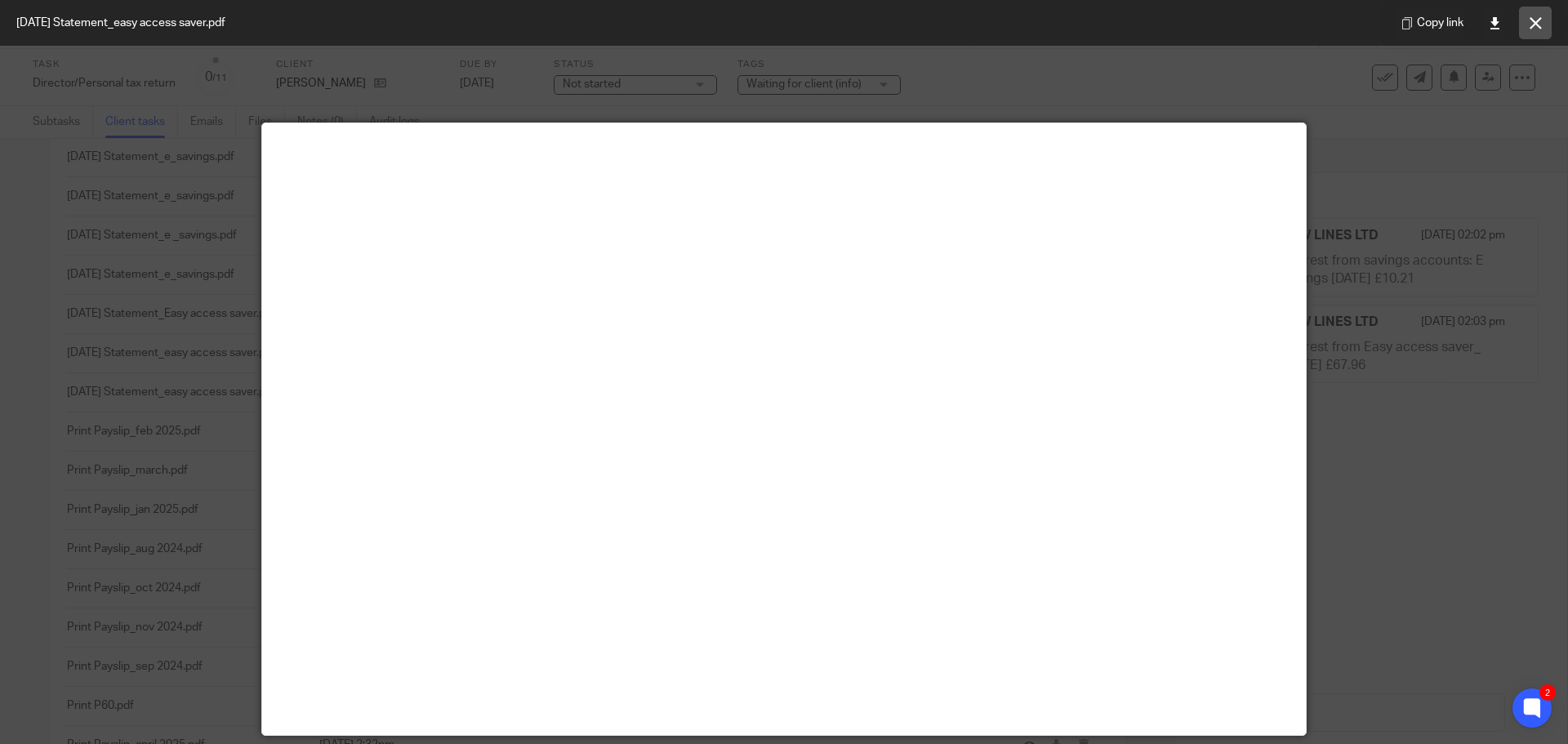
click at [1536, 26] on icon at bounding box center [1535, 23] width 12 height 12
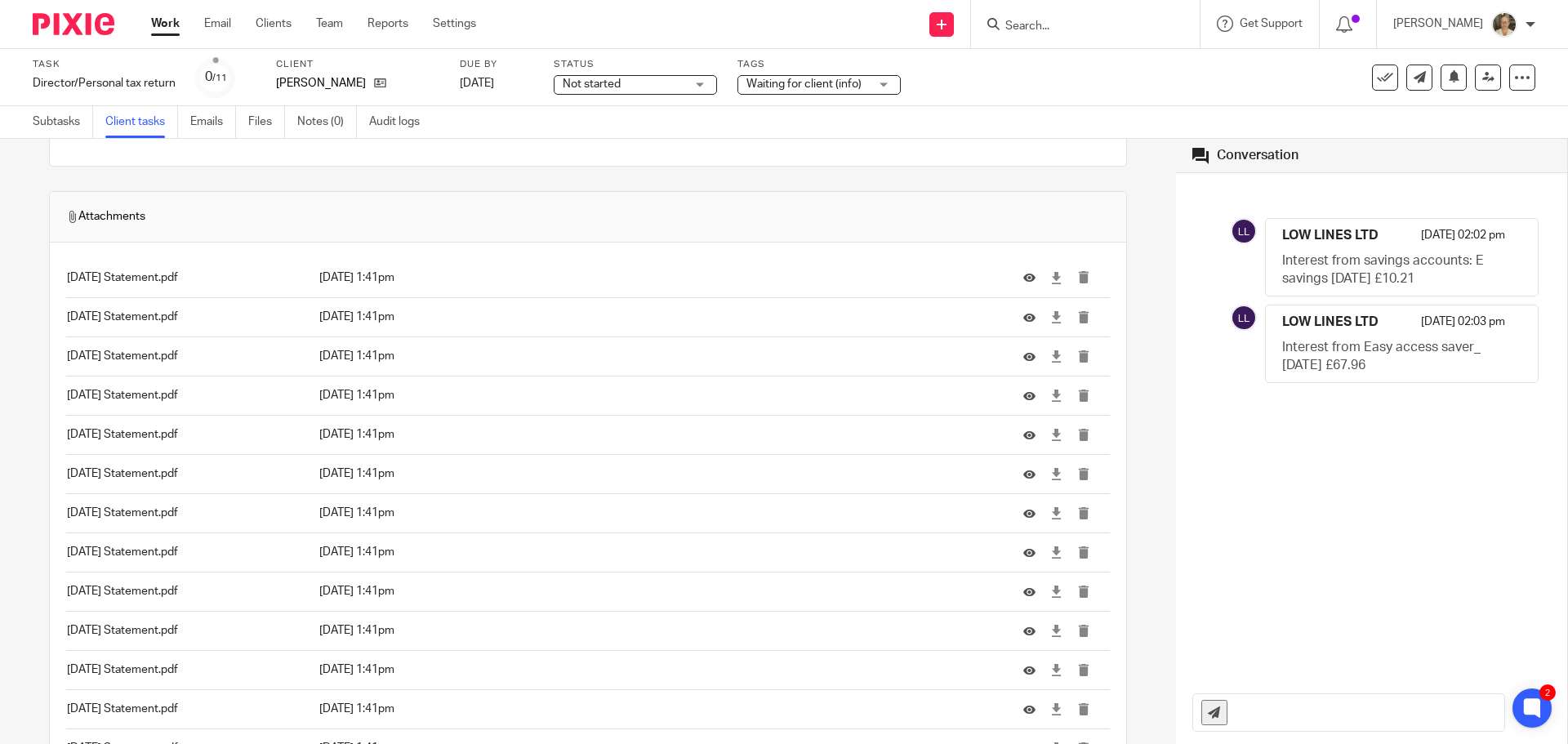
scroll to position [3022, 0]
